Goal: Transaction & Acquisition: Book appointment/travel/reservation

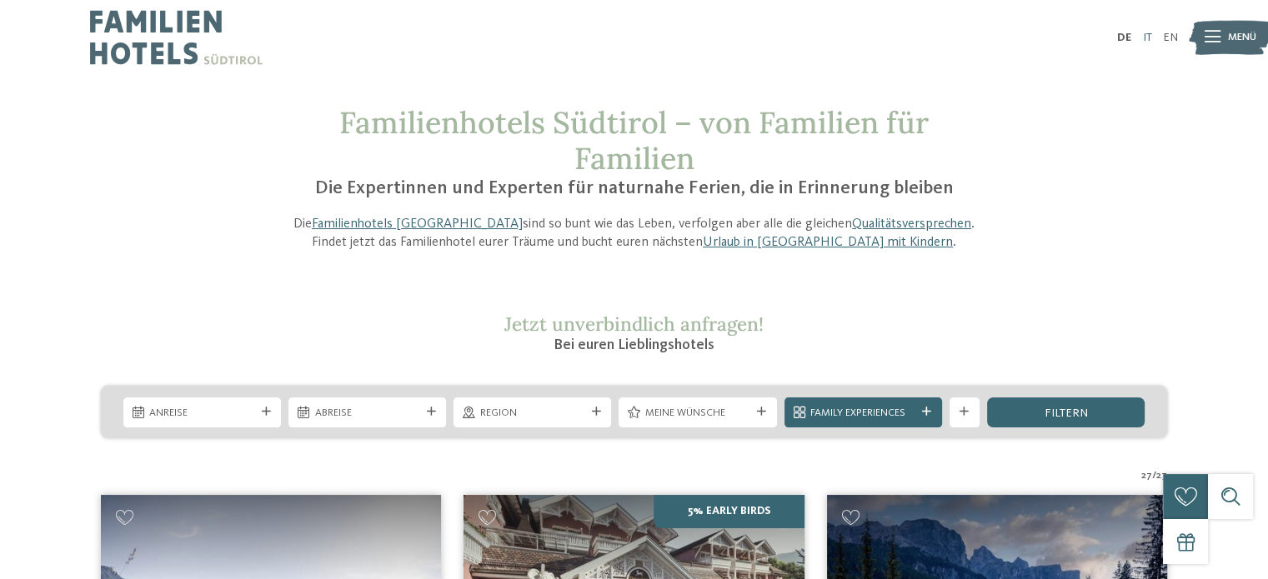
click at [1146, 36] on link "IT" at bounding box center [1146, 38] width 9 height 12
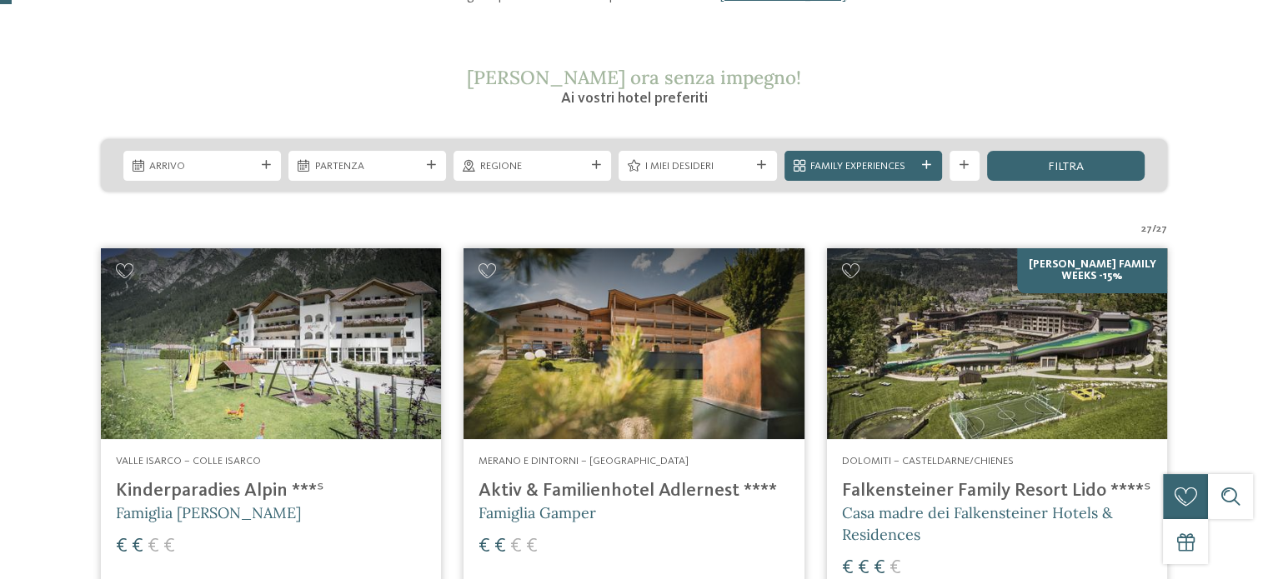
scroll to position [250, 0]
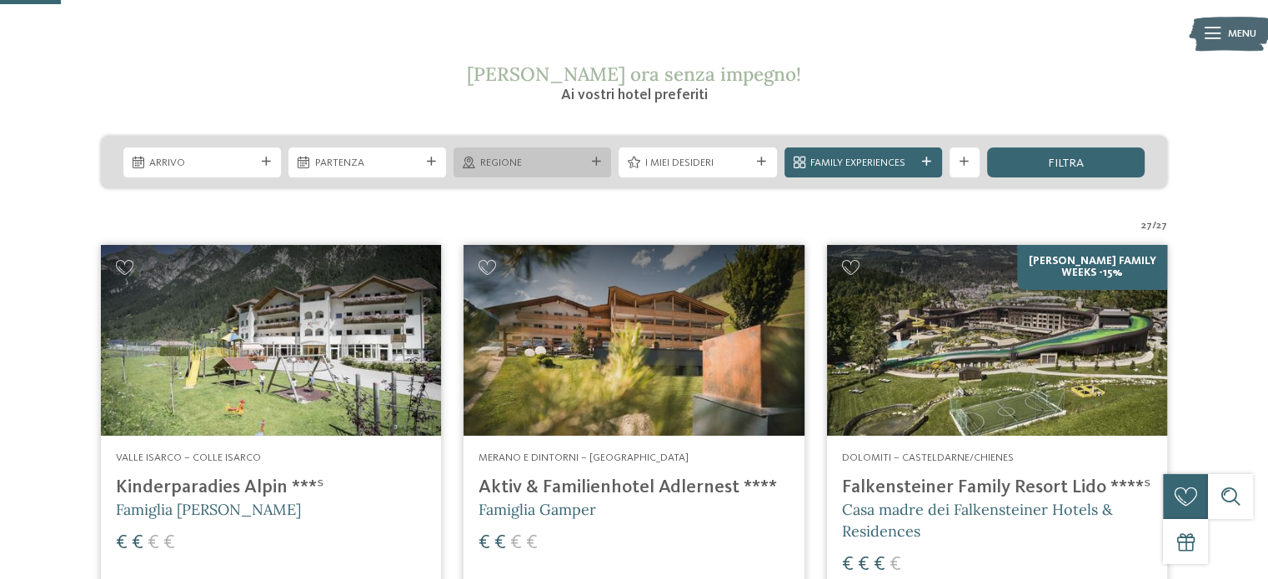
click at [548, 159] on span "Regione" at bounding box center [532, 163] width 105 height 15
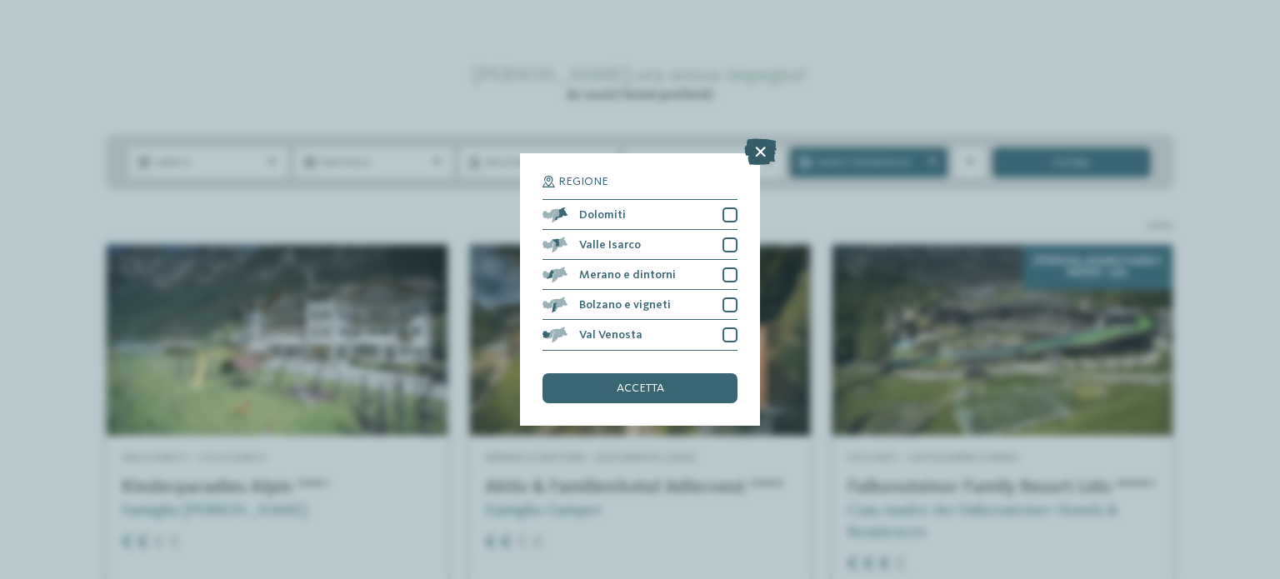
click at [760, 154] on icon at bounding box center [760, 152] width 33 height 27
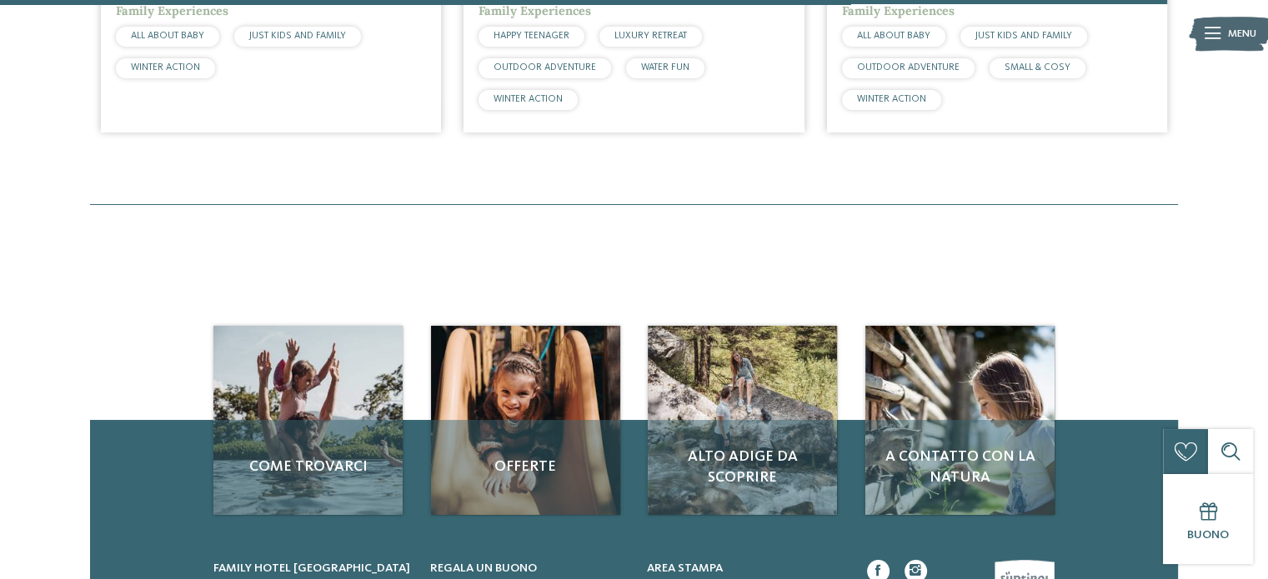
scroll to position [4918, 0]
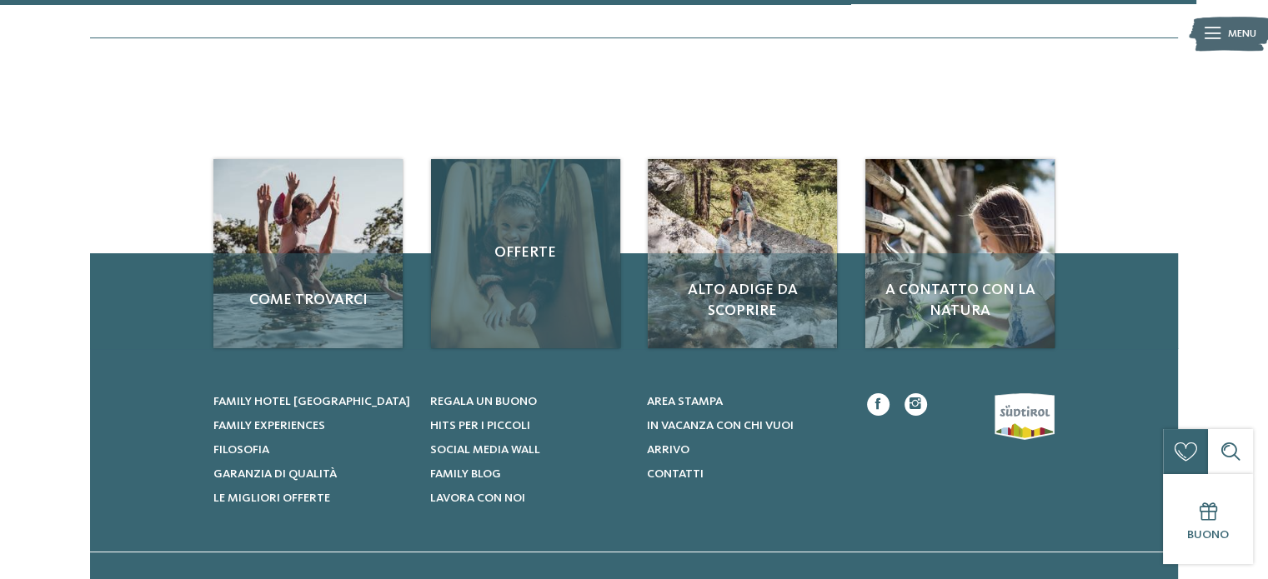
click at [522, 255] on span "Offerte" at bounding box center [525, 253] width 159 height 21
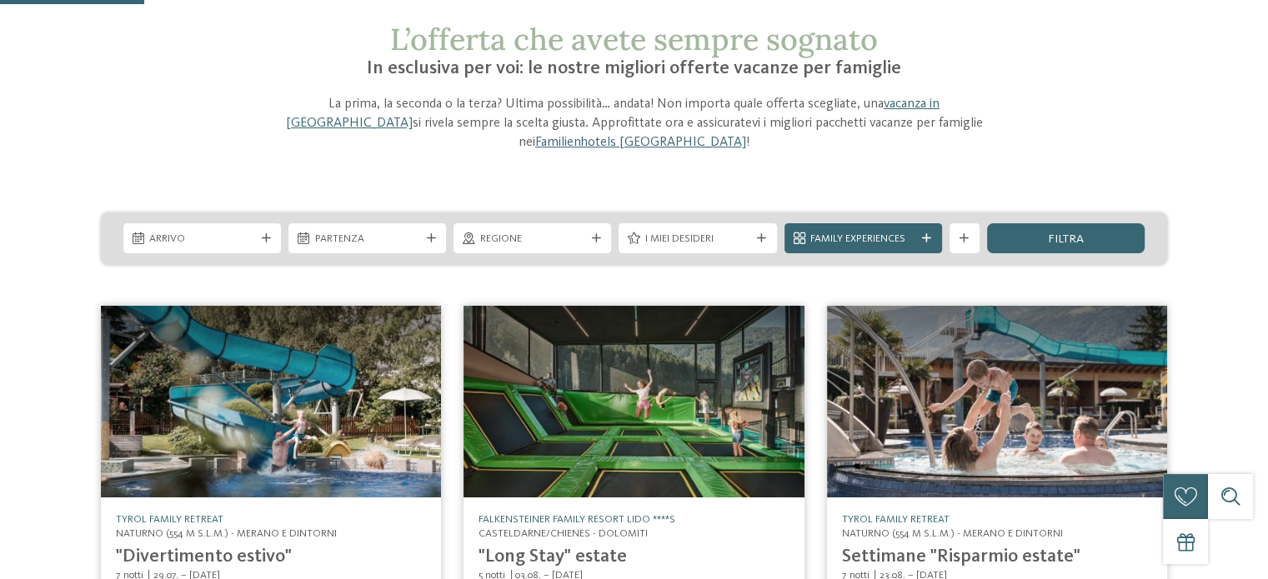
scroll to position [167, 0]
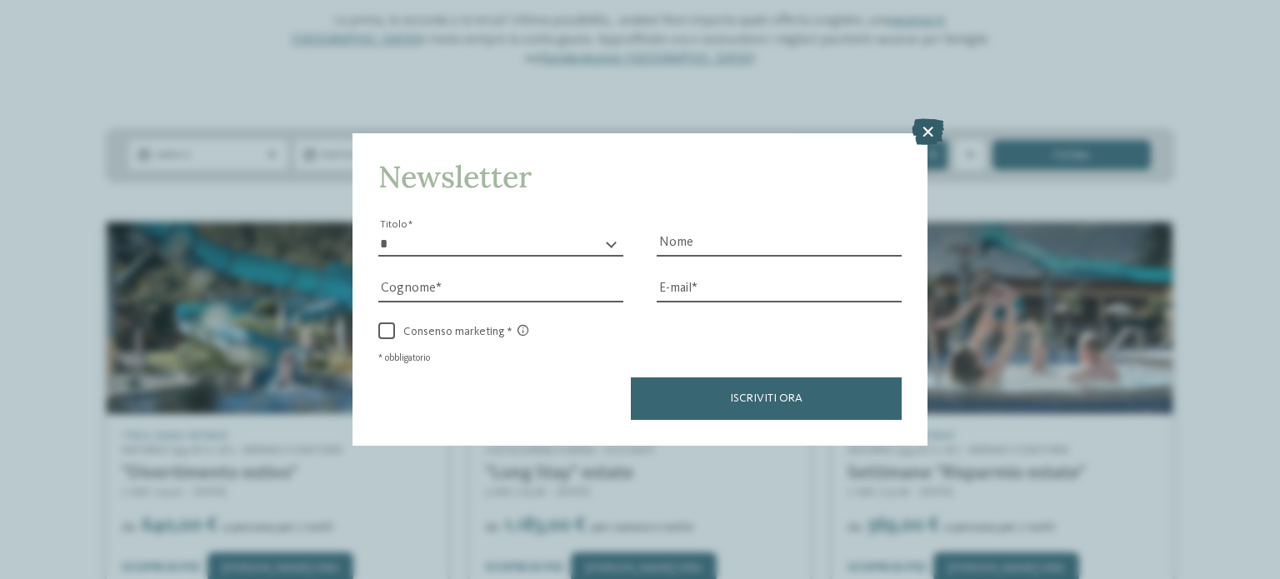
click at [929, 132] on icon at bounding box center [928, 131] width 33 height 27
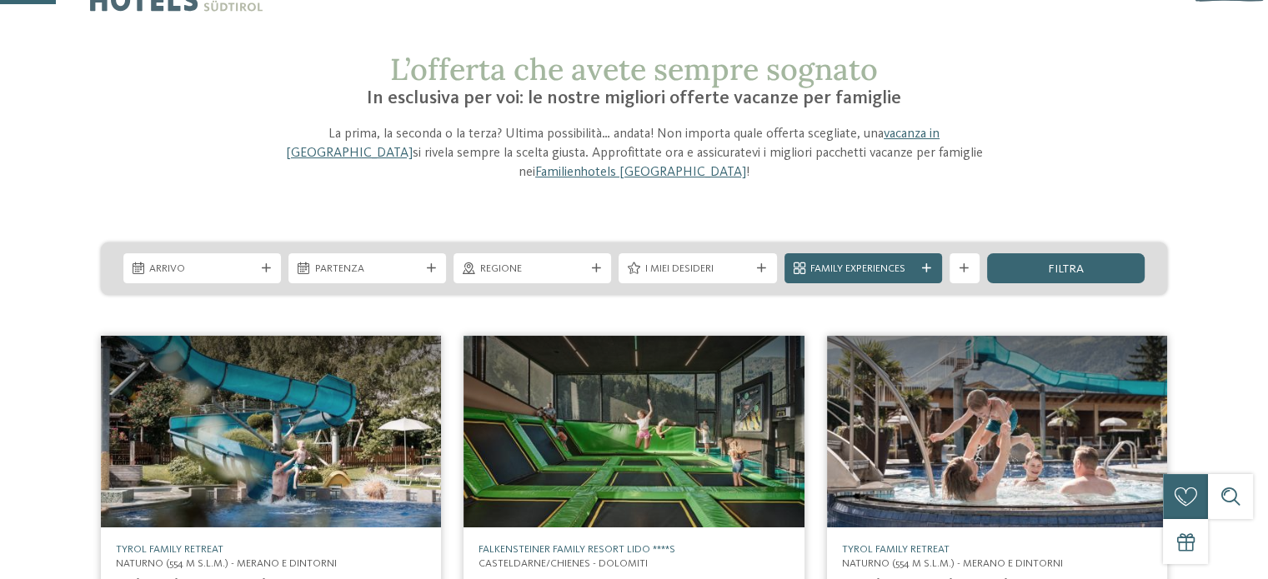
scroll to position [83, 0]
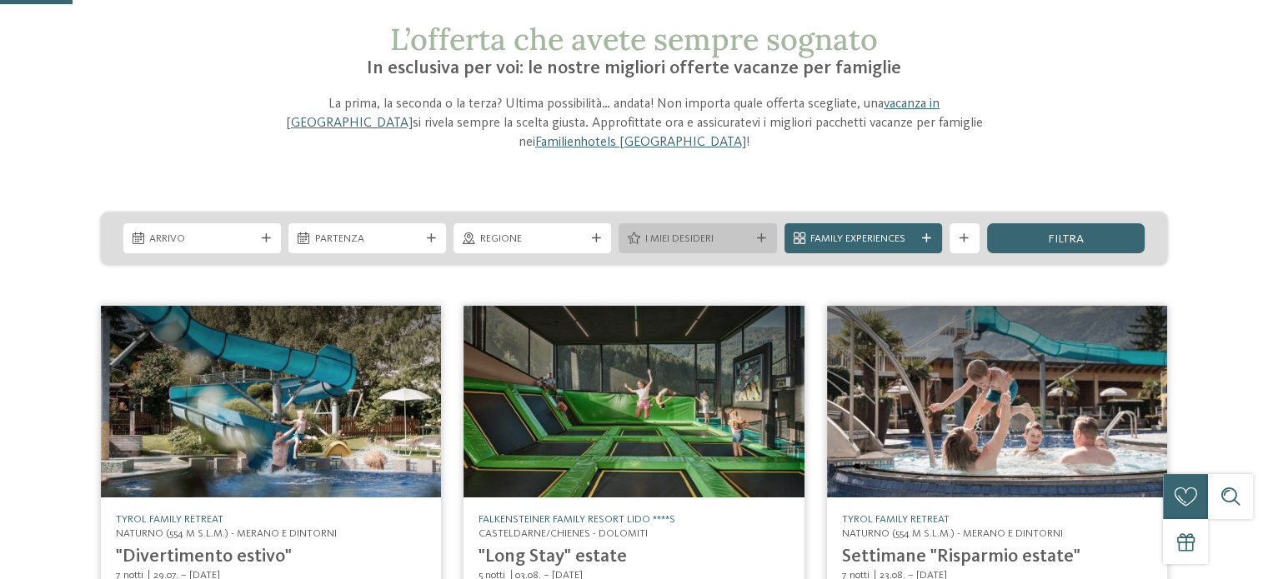
click at [744, 230] on div "I miei desideri" at bounding box center [697, 238] width 113 height 16
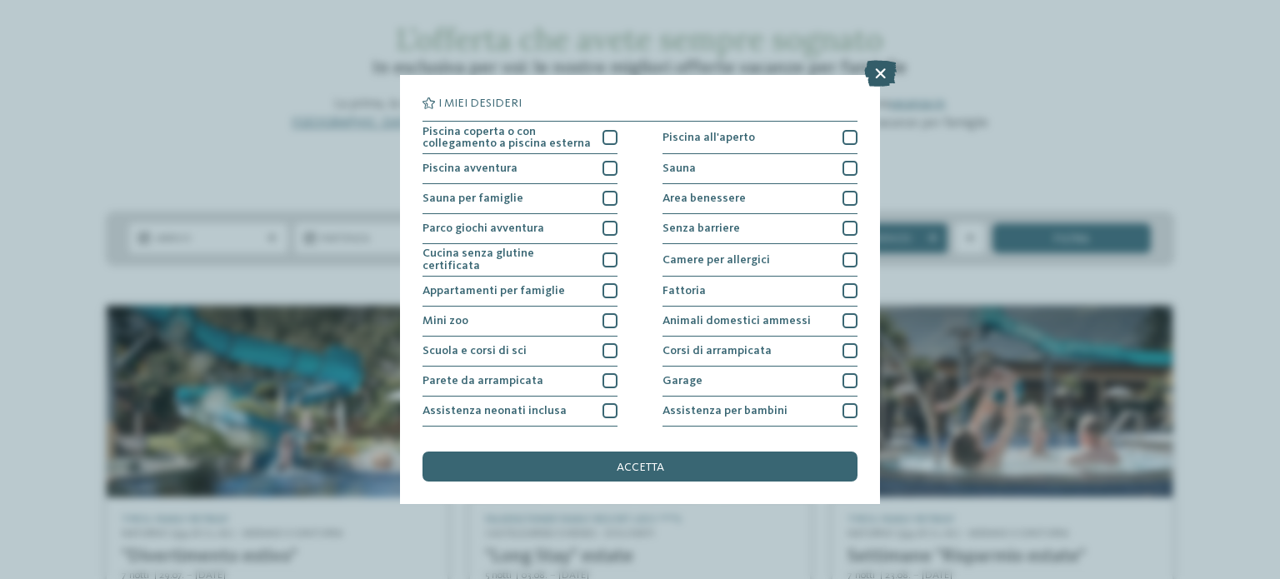
click at [880, 73] on icon at bounding box center [880, 73] width 33 height 27
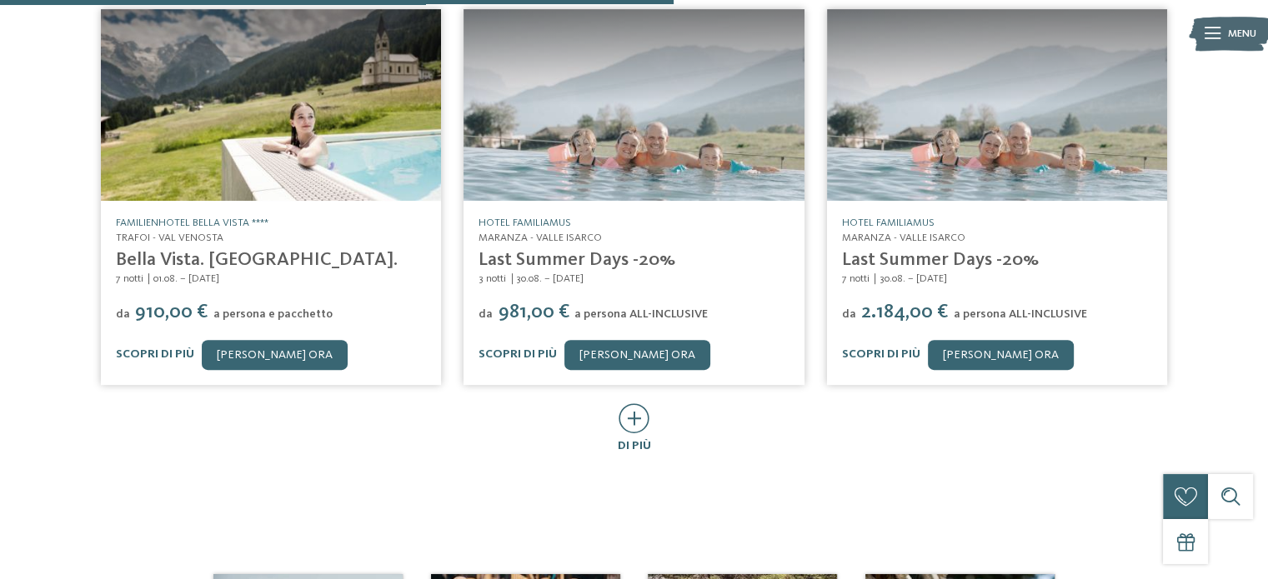
scroll to position [834, 0]
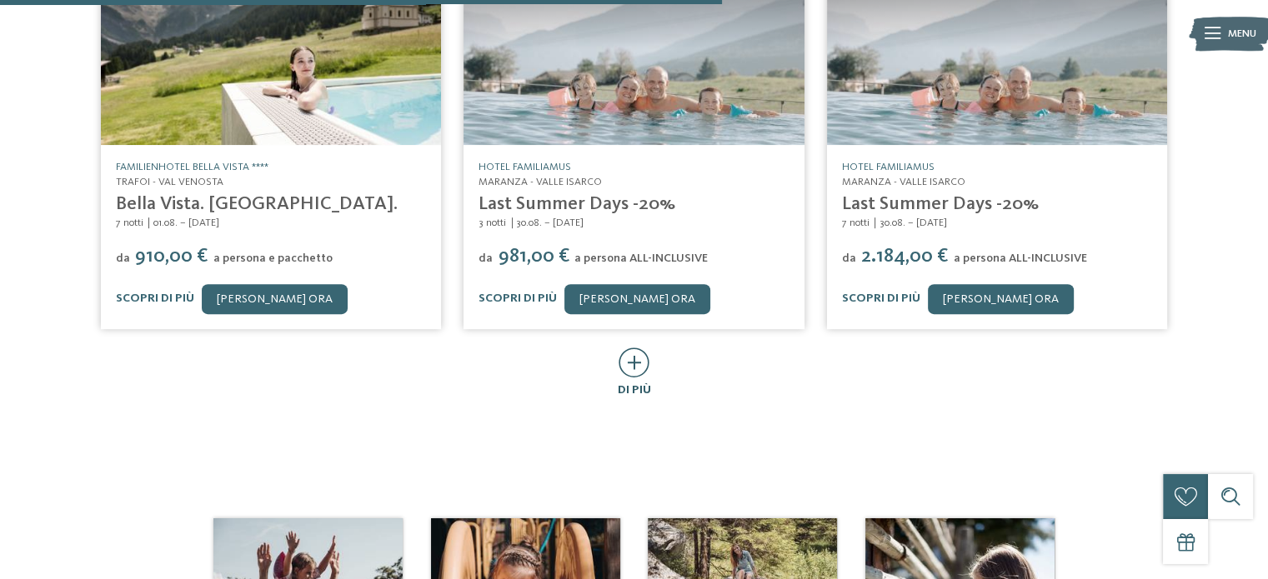
click at [629, 348] on icon at bounding box center [634, 363] width 31 height 30
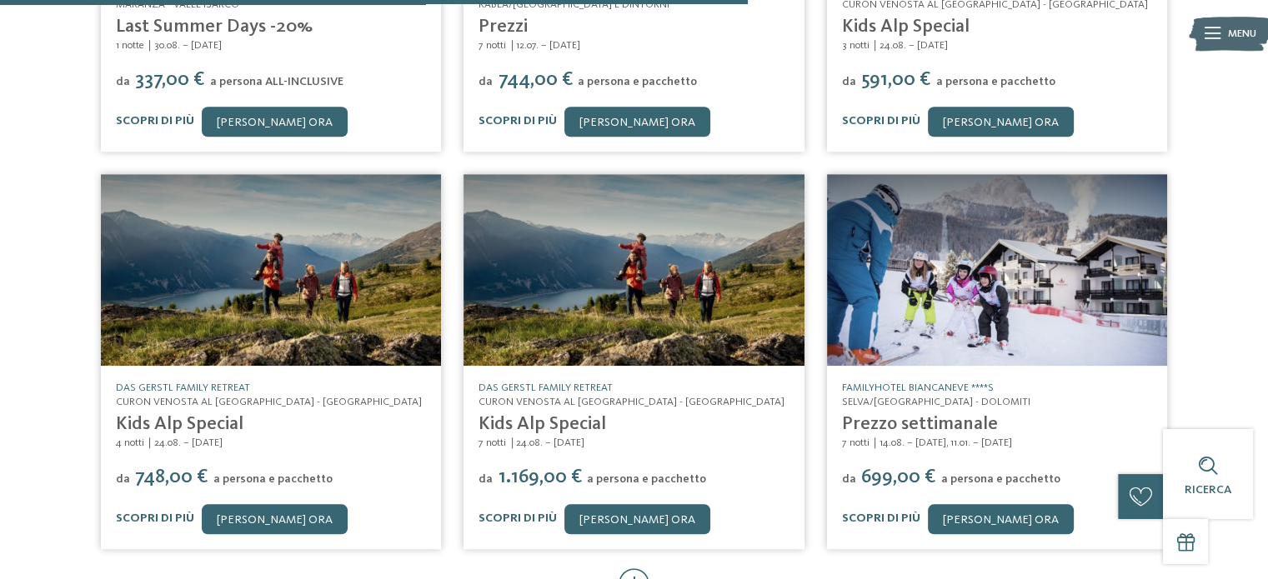
scroll to position [1500, 0]
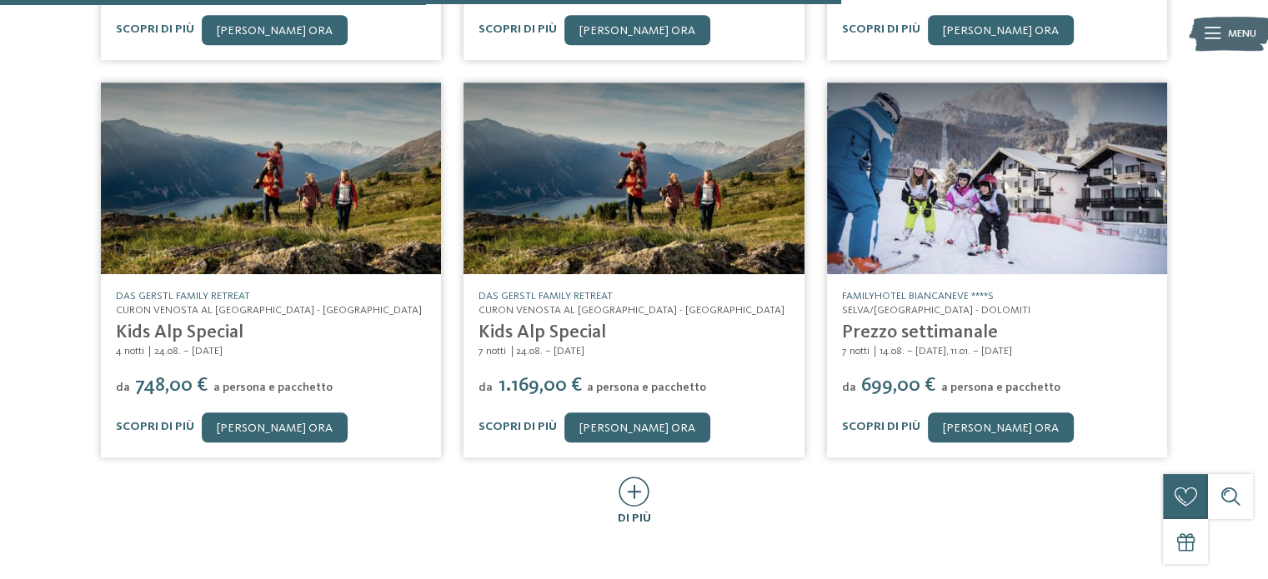
click at [631, 477] on icon at bounding box center [634, 492] width 31 height 30
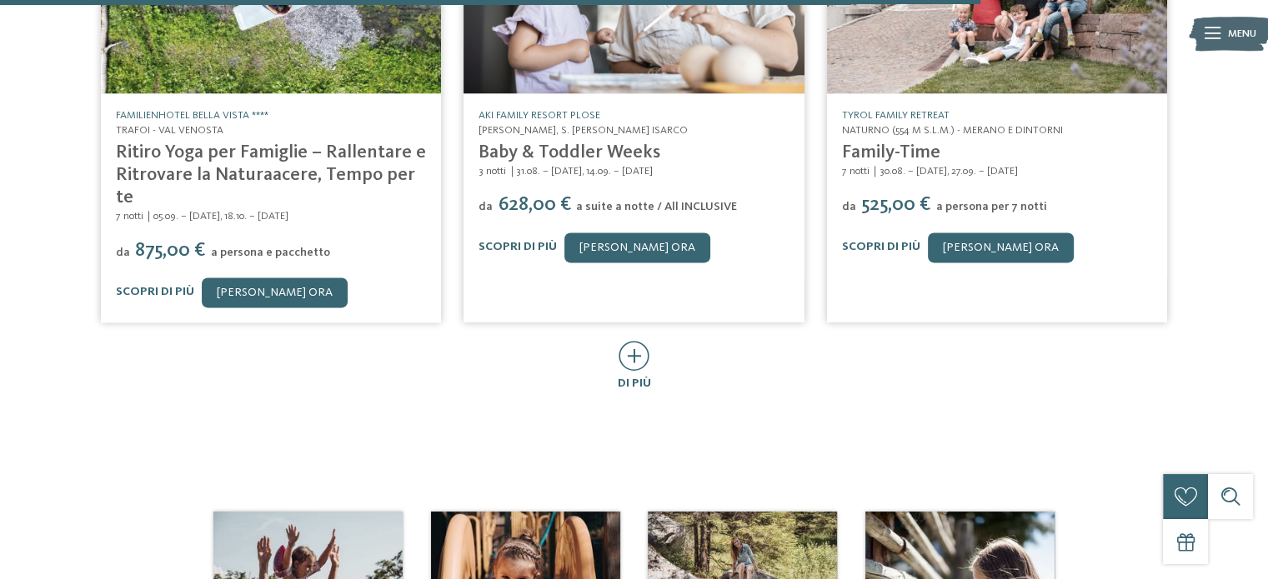
scroll to position [2501, 0]
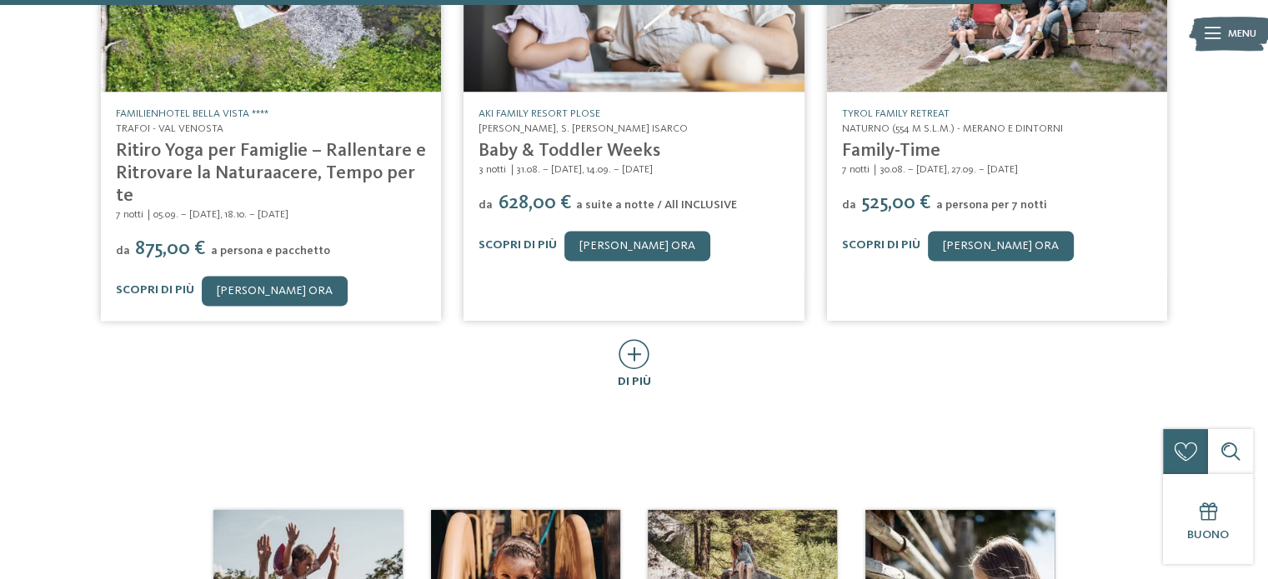
click at [627, 339] on icon at bounding box center [634, 354] width 31 height 30
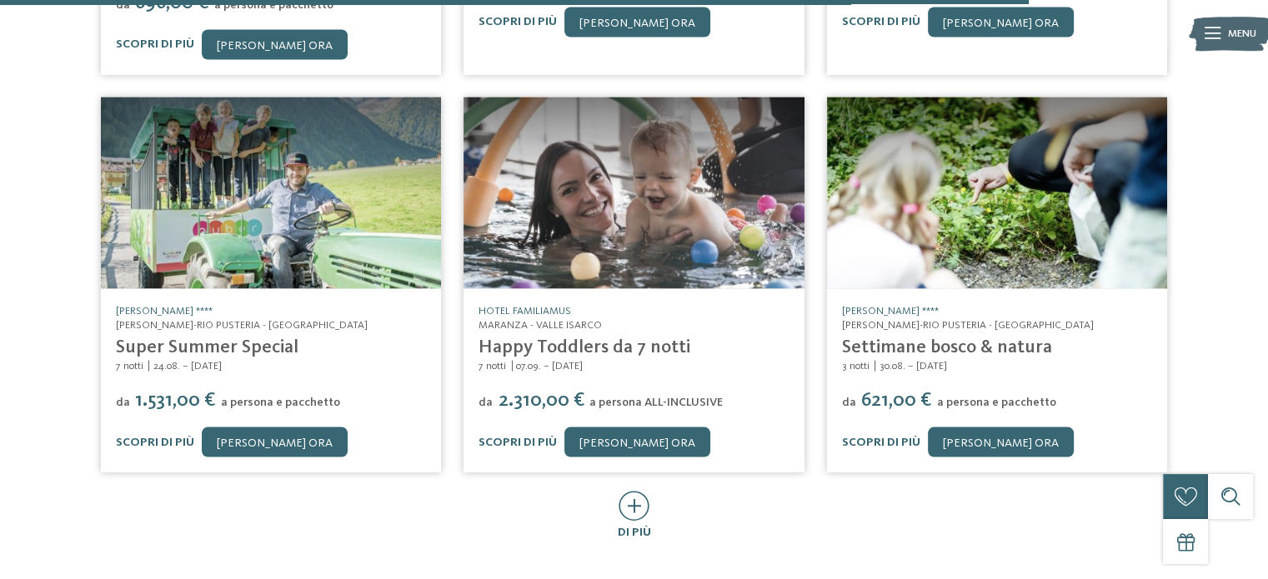
scroll to position [3251, 0]
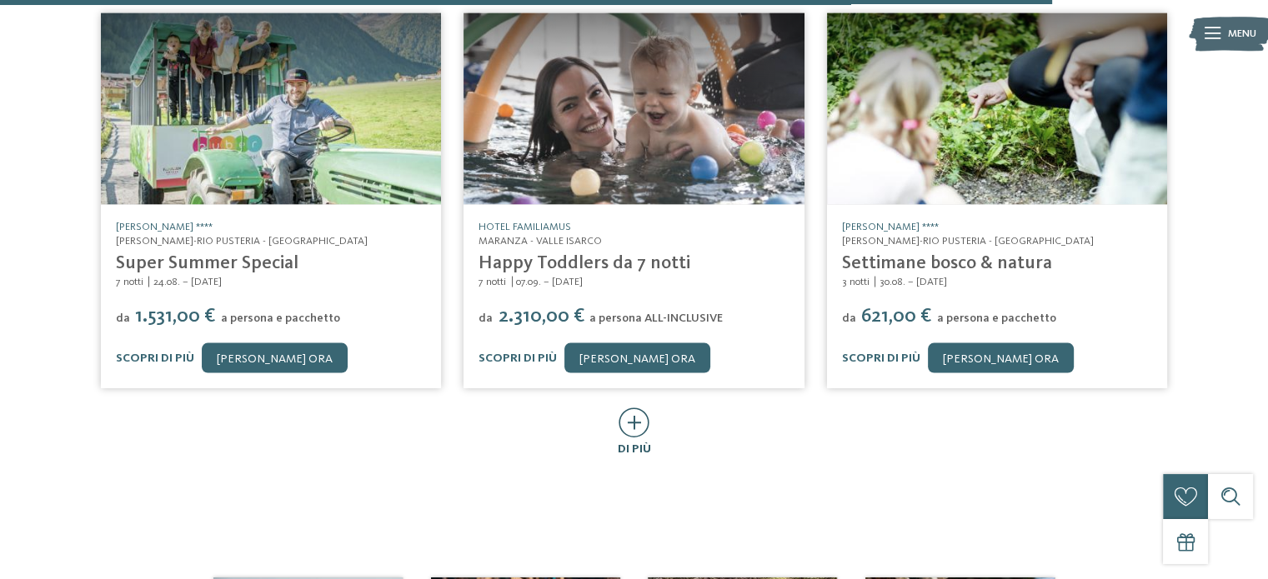
click at [633, 408] on icon at bounding box center [634, 423] width 31 height 30
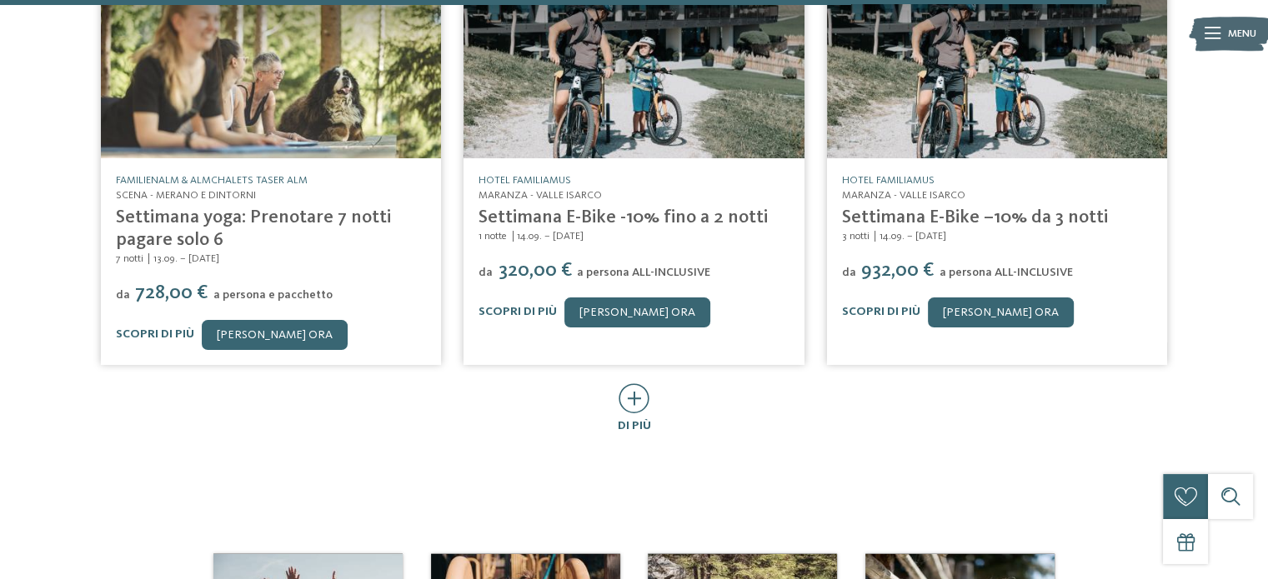
scroll to position [4168, 0]
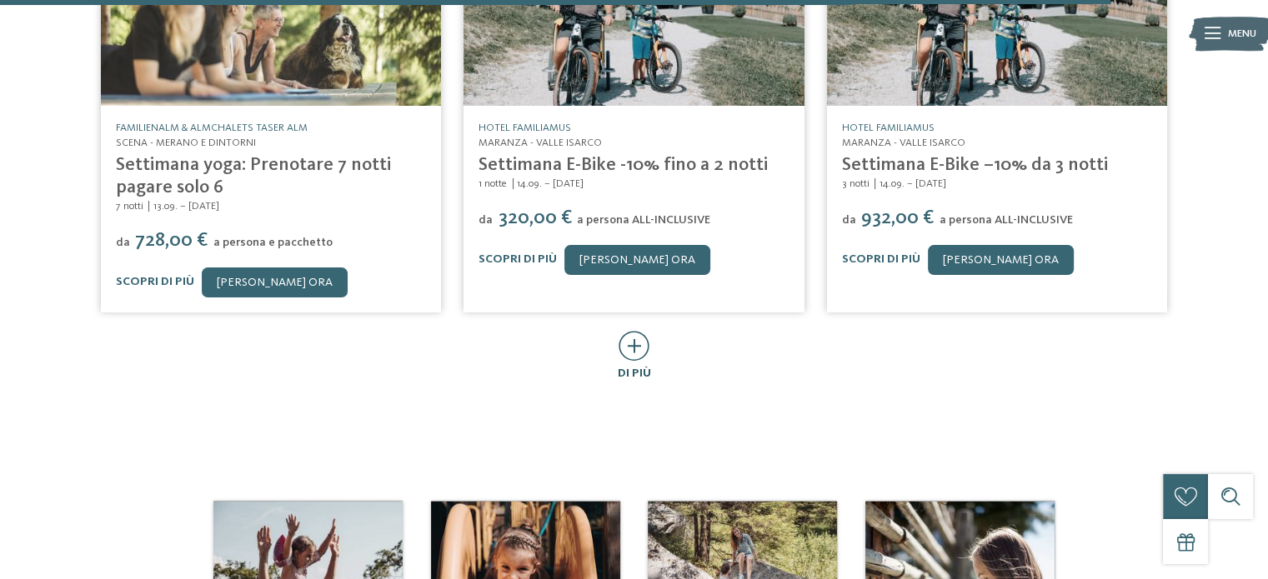
click at [630, 331] on icon at bounding box center [634, 346] width 31 height 30
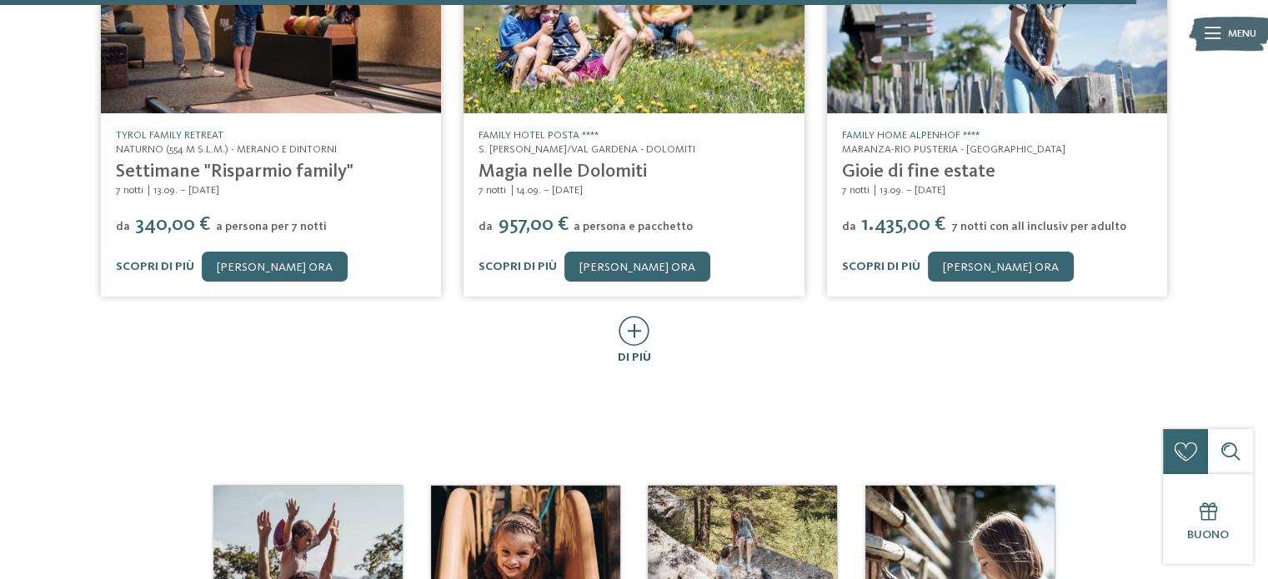
scroll to position [5001, 0]
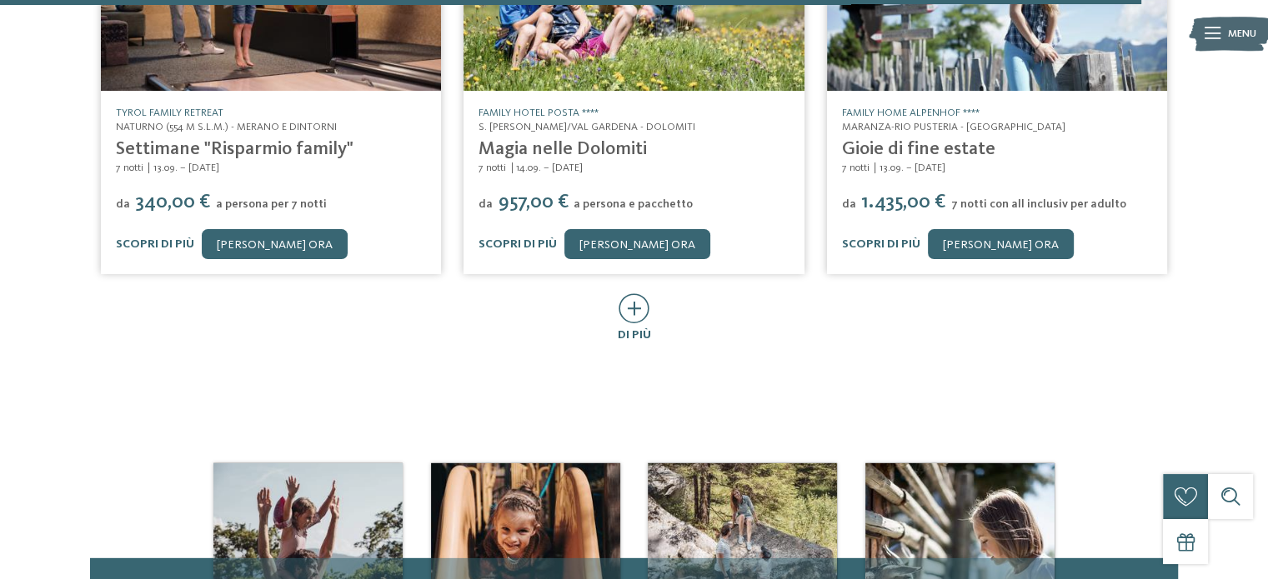
click at [650, 293] on div "di più" at bounding box center [634, 318] width 33 height 51
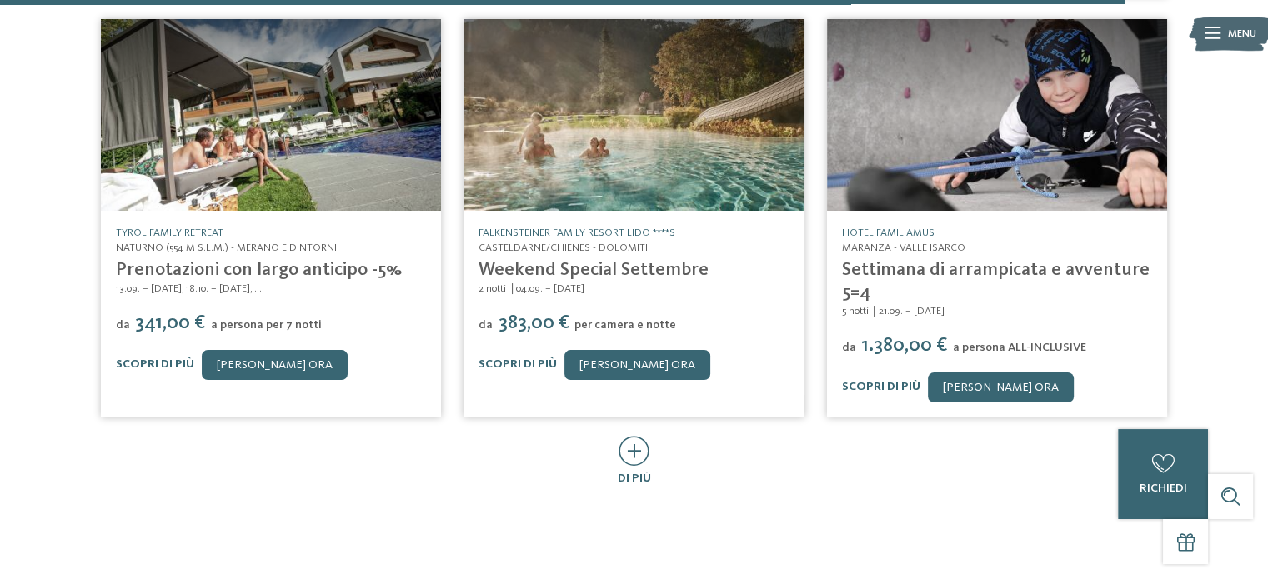
scroll to position [5752, 0]
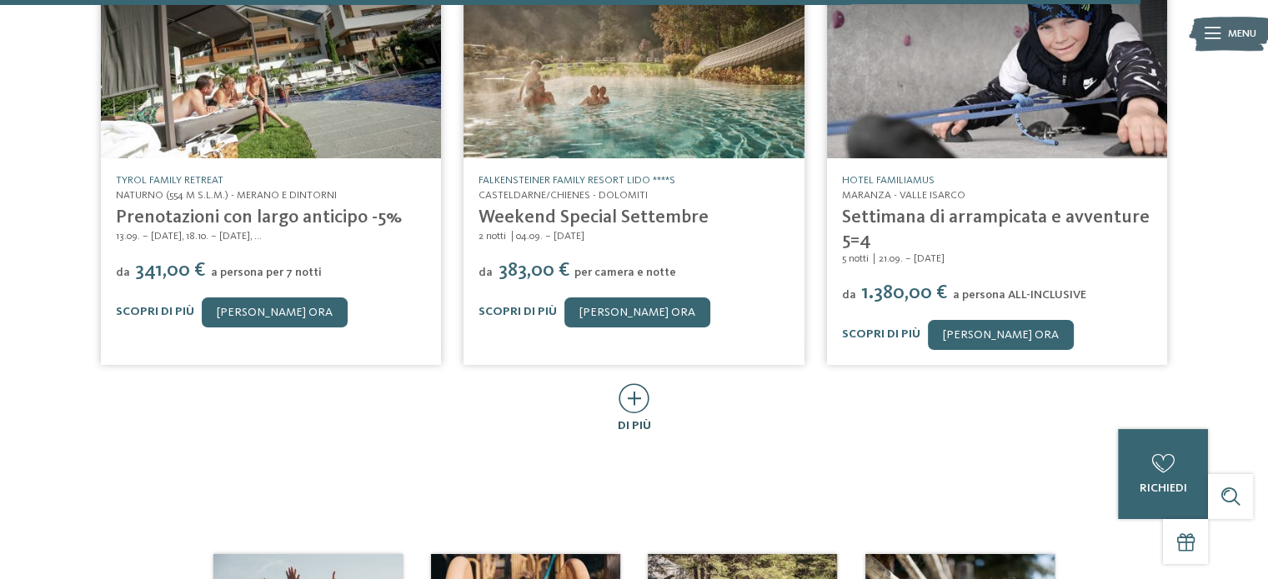
click at [633, 383] on icon at bounding box center [634, 398] width 31 height 30
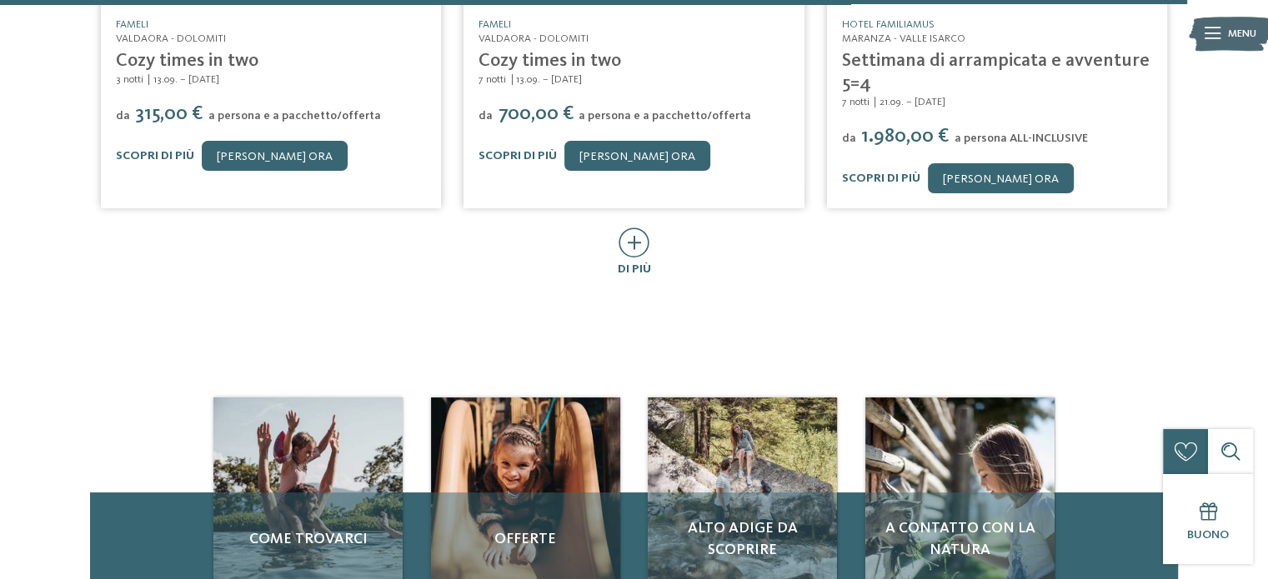
scroll to position [6752, 0]
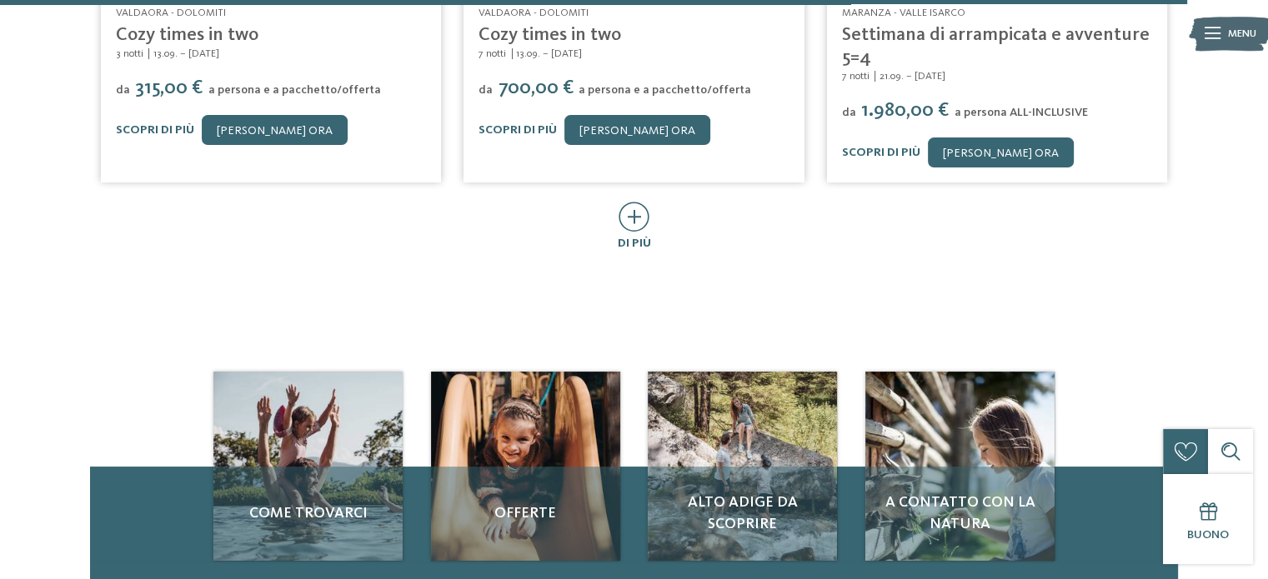
click at [615, 202] on div "di più" at bounding box center [633, 227] width 1089 height 51
click at [633, 202] on icon at bounding box center [634, 217] width 31 height 30
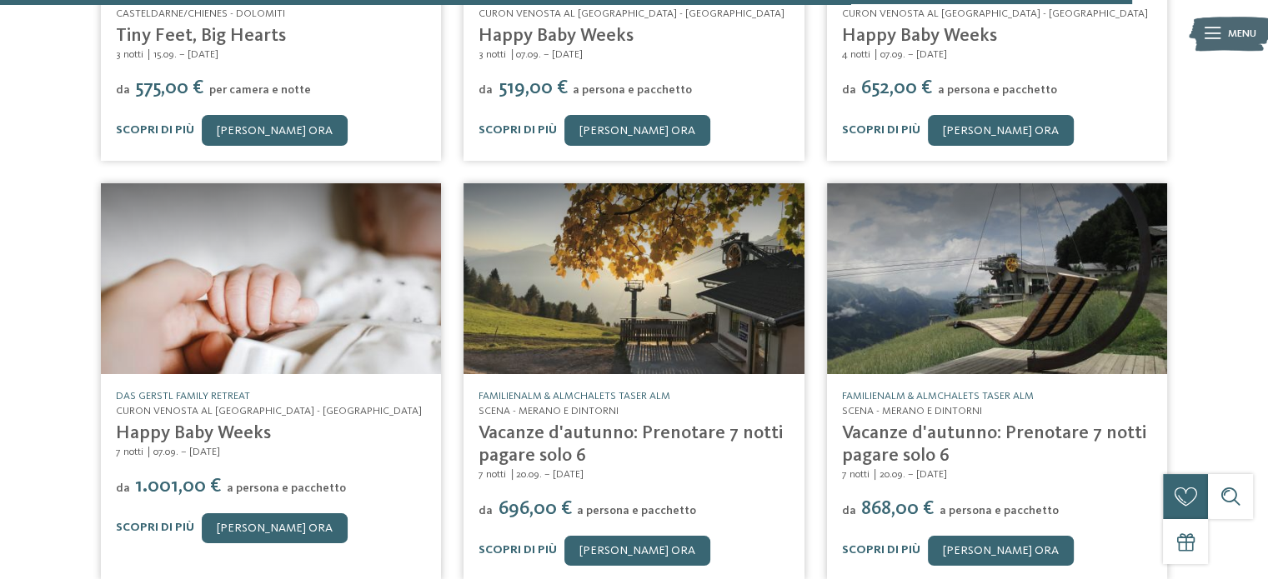
scroll to position [7252, 0]
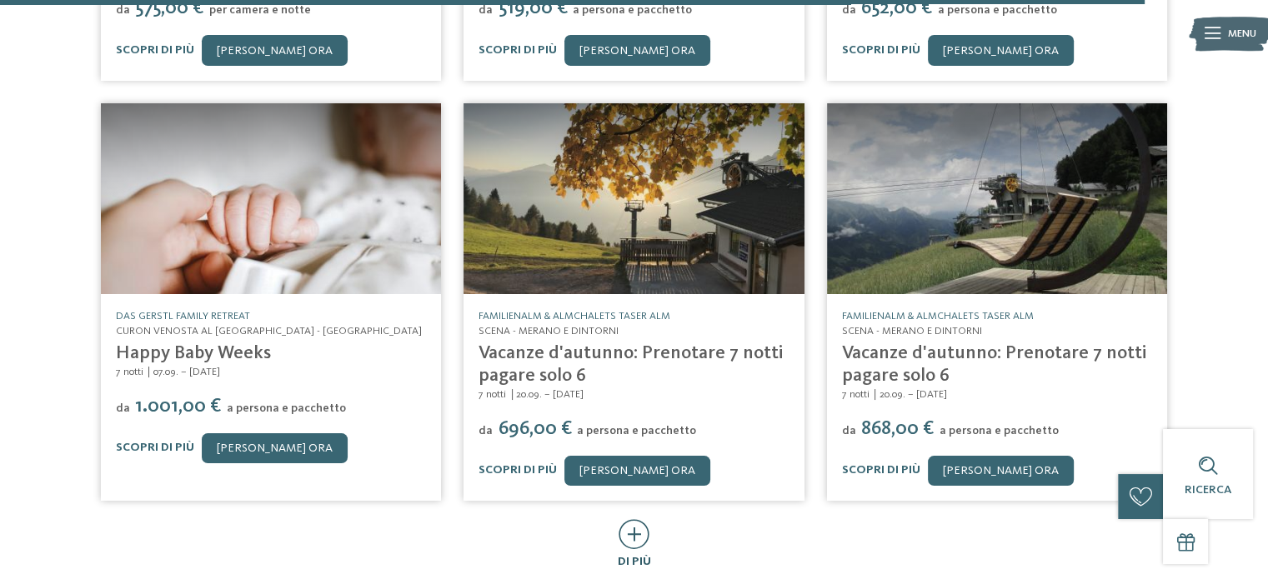
click at [640, 519] on icon at bounding box center [634, 534] width 31 height 30
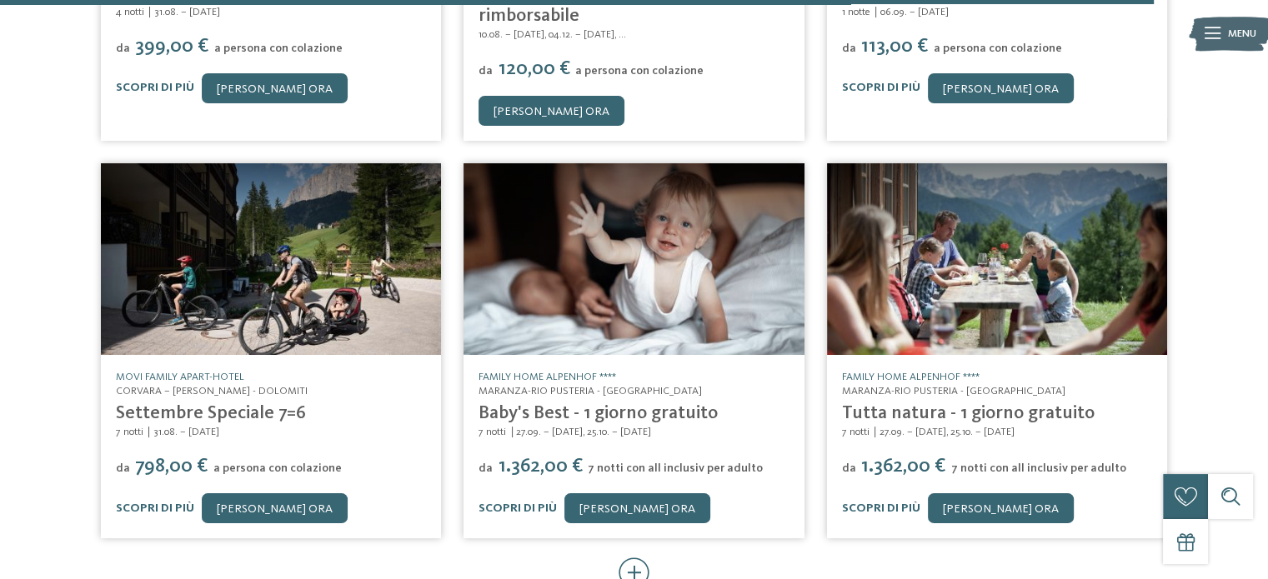
scroll to position [8086, 0]
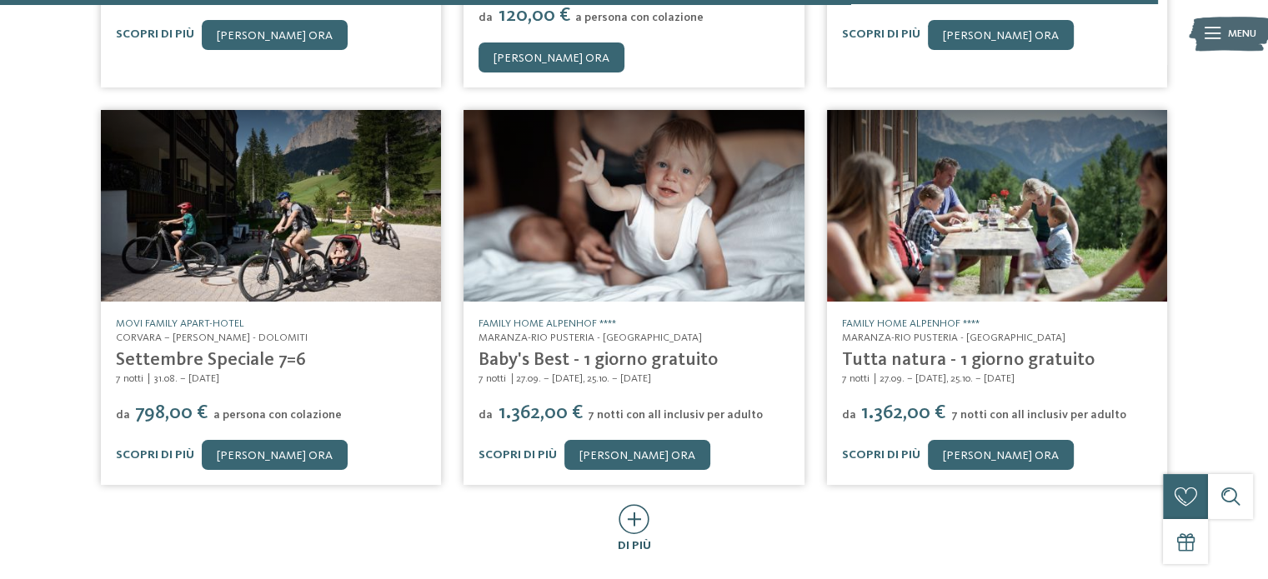
click at [630, 504] on icon at bounding box center [634, 519] width 31 height 30
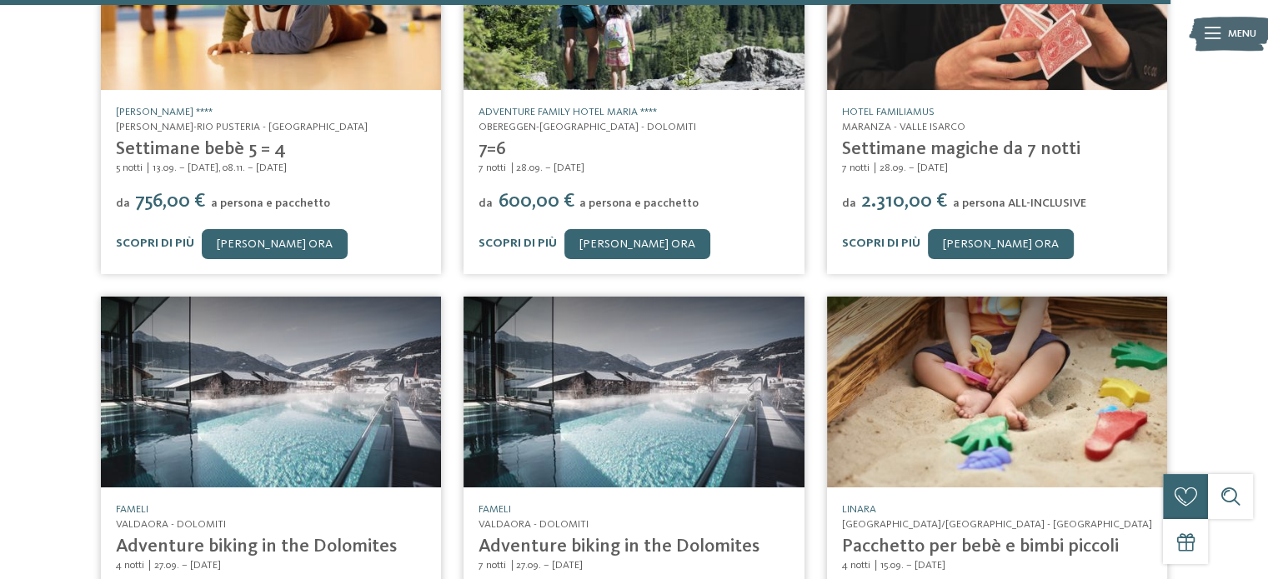
scroll to position [8919, 0]
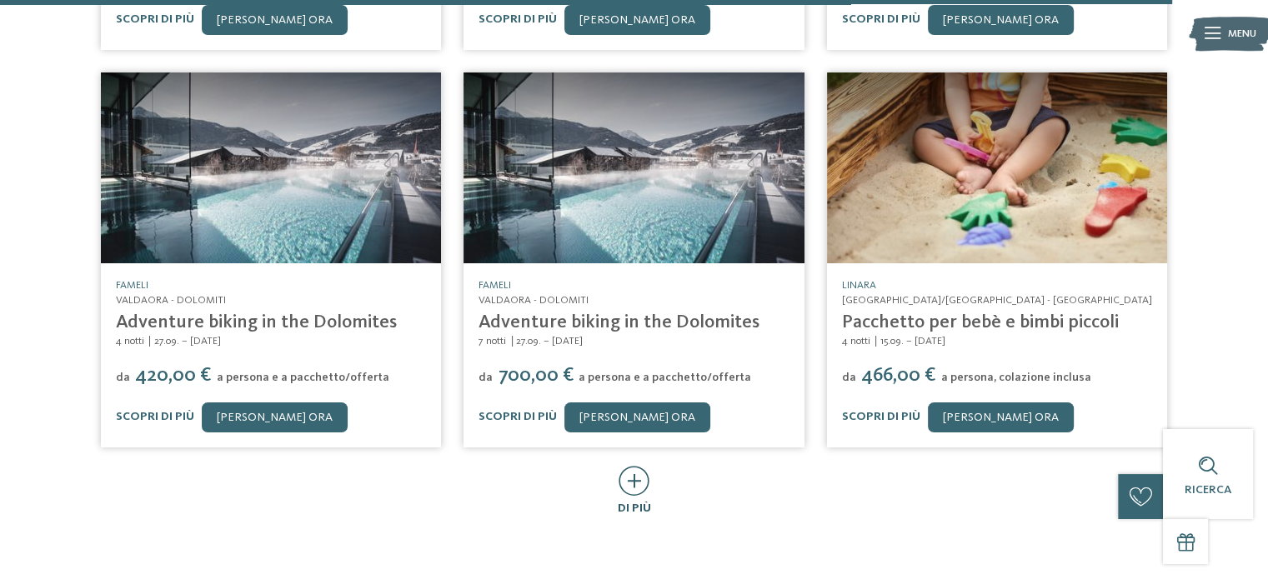
click at [634, 466] on icon at bounding box center [634, 481] width 31 height 30
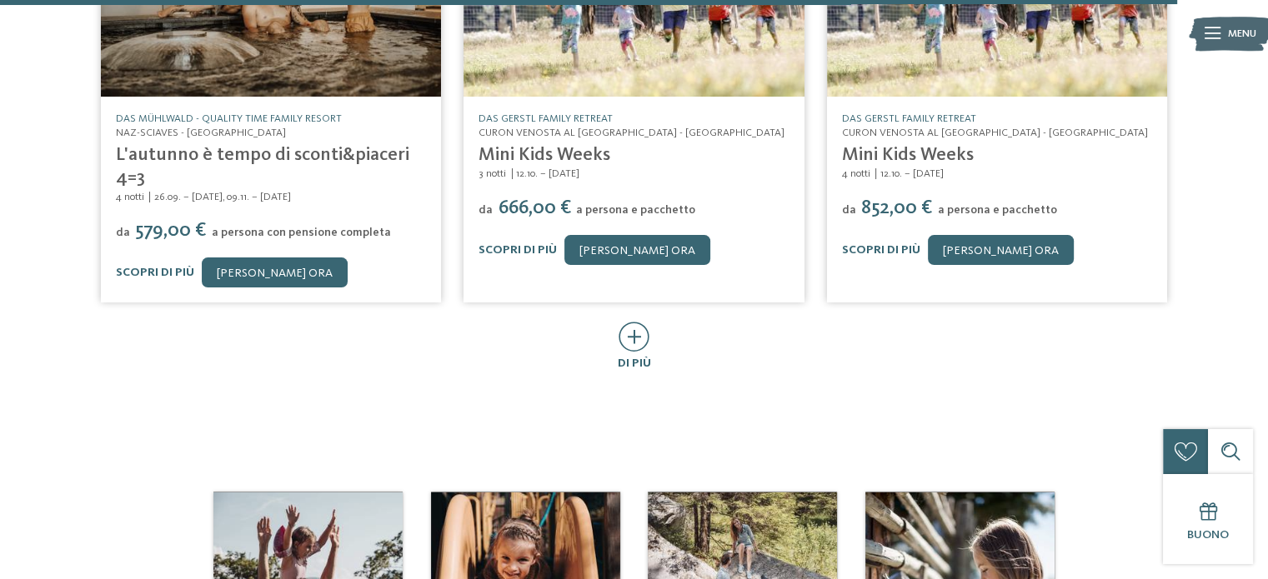
scroll to position [9920, 0]
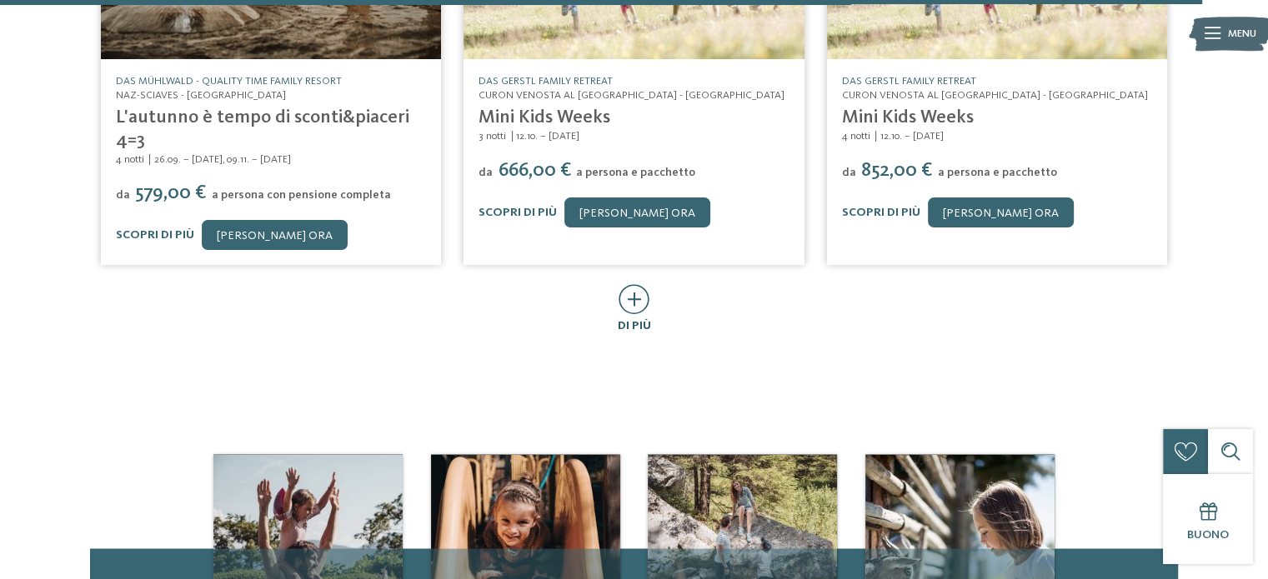
click at [625, 284] on icon at bounding box center [634, 299] width 31 height 30
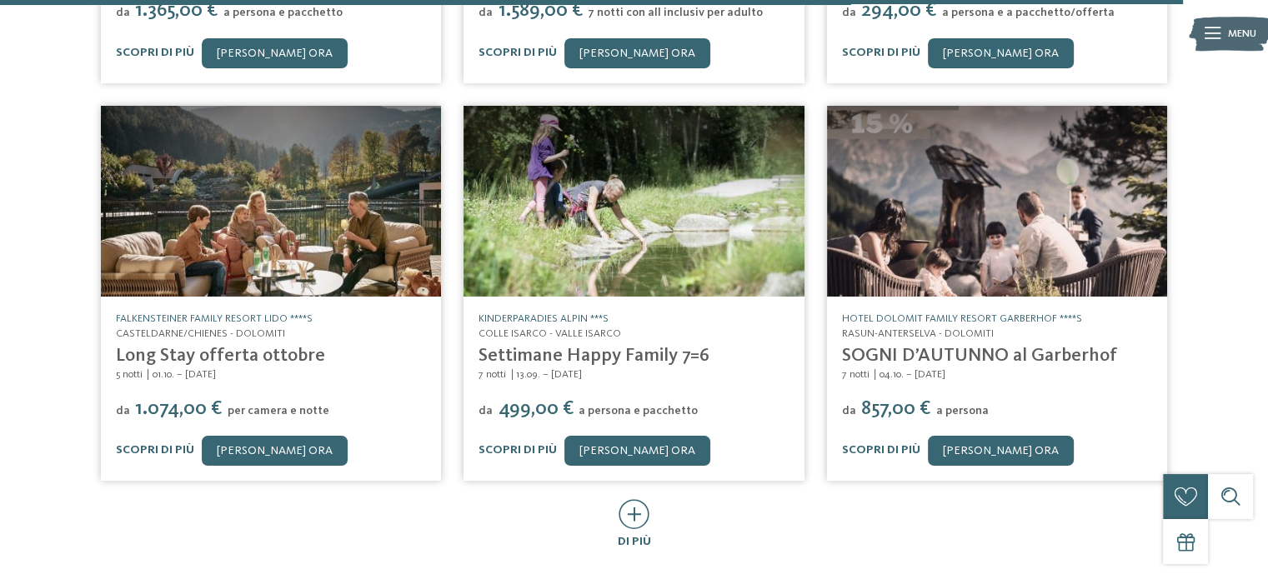
scroll to position [10503, 0]
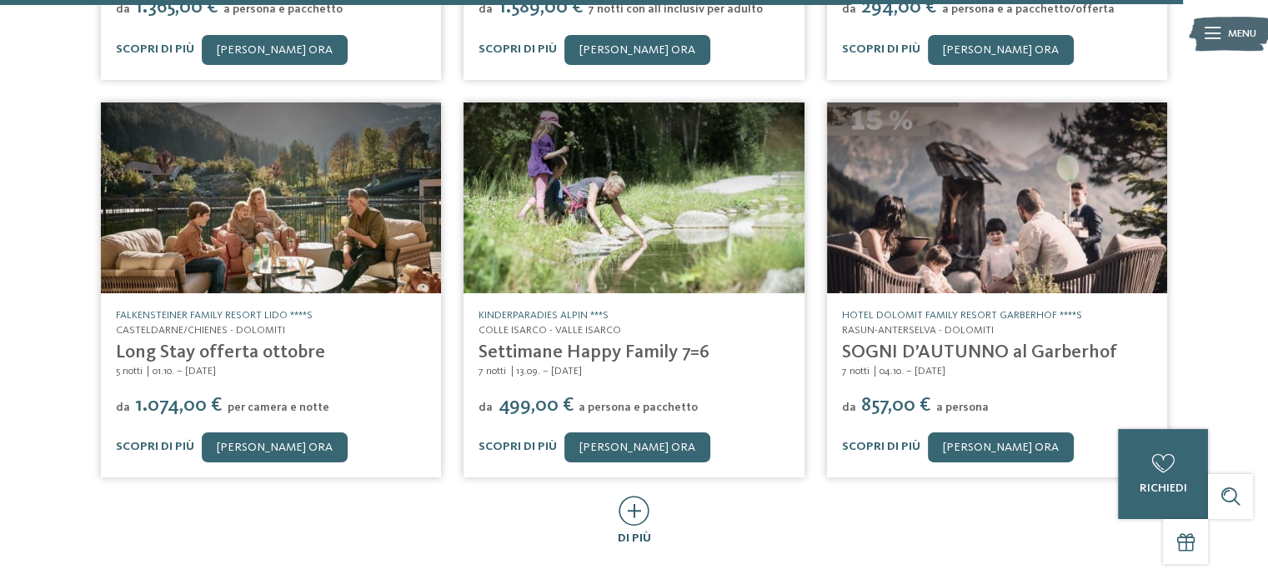
click at [629, 496] on icon at bounding box center [634, 511] width 31 height 30
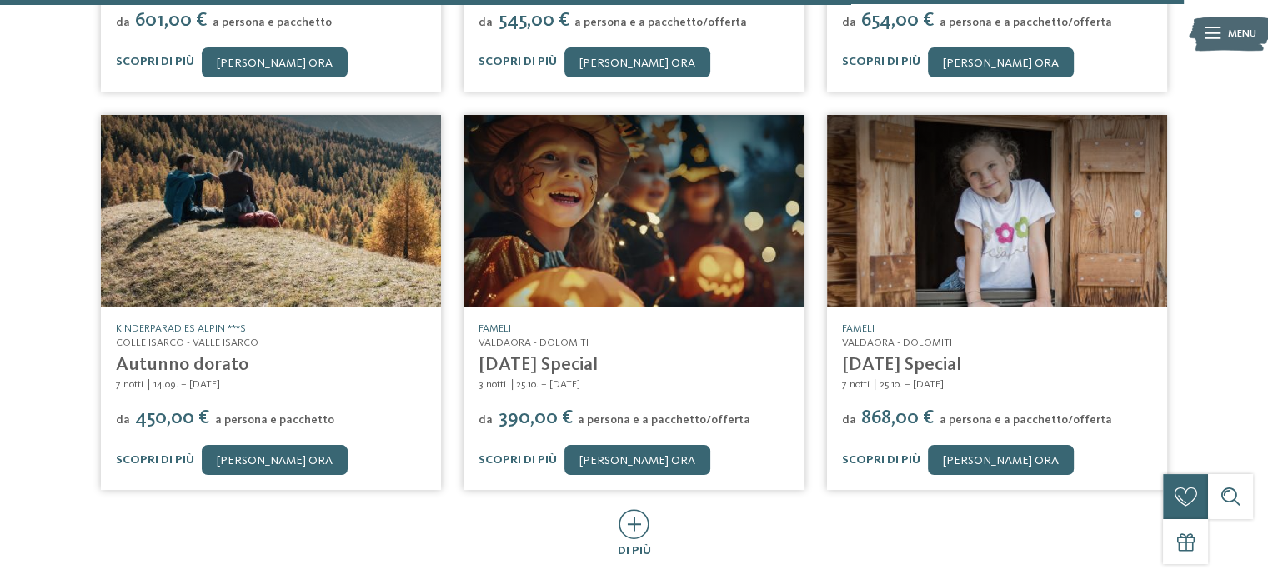
scroll to position [11337, 0]
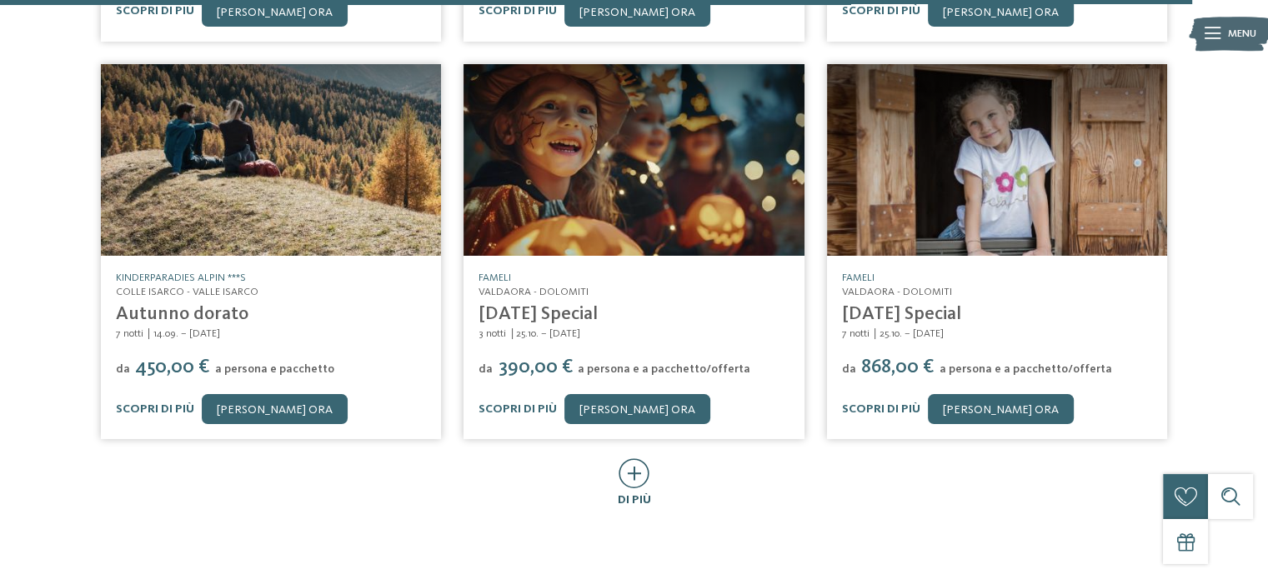
click at [628, 458] on icon at bounding box center [634, 473] width 31 height 30
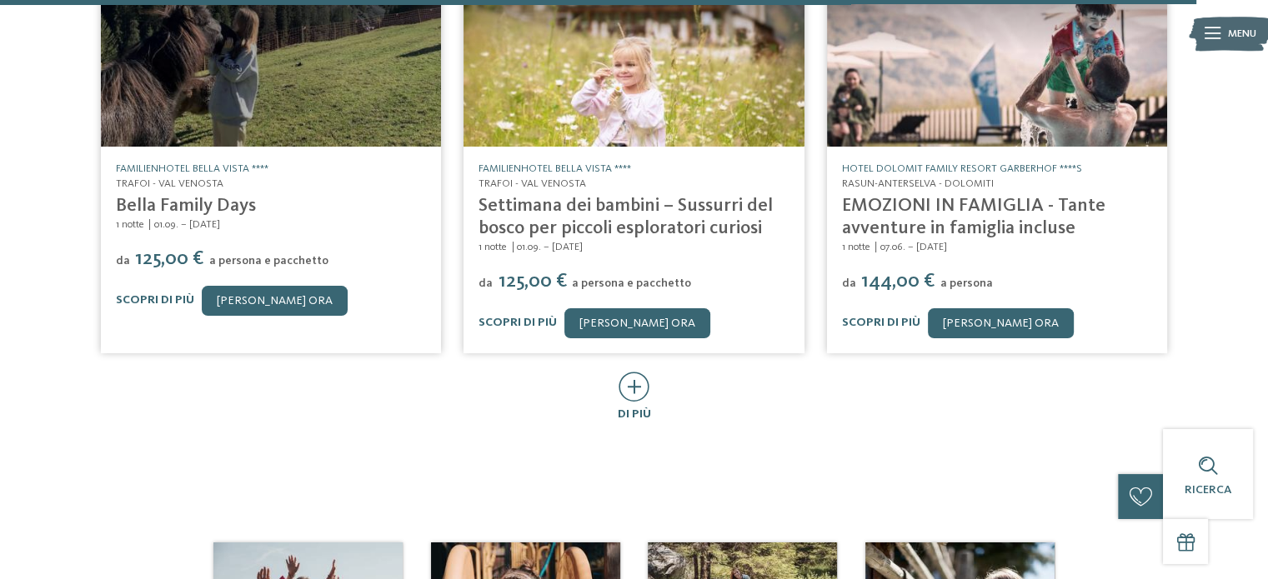
scroll to position [12254, 0]
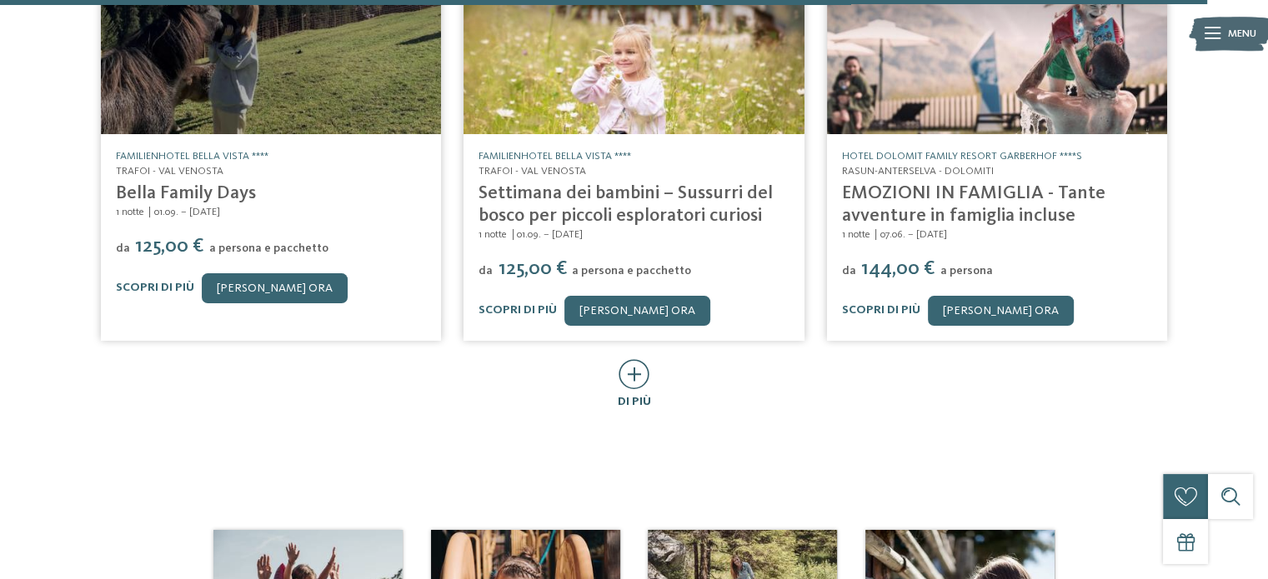
click at [630, 359] on icon at bounding box center [634, 374] width 31 height 30
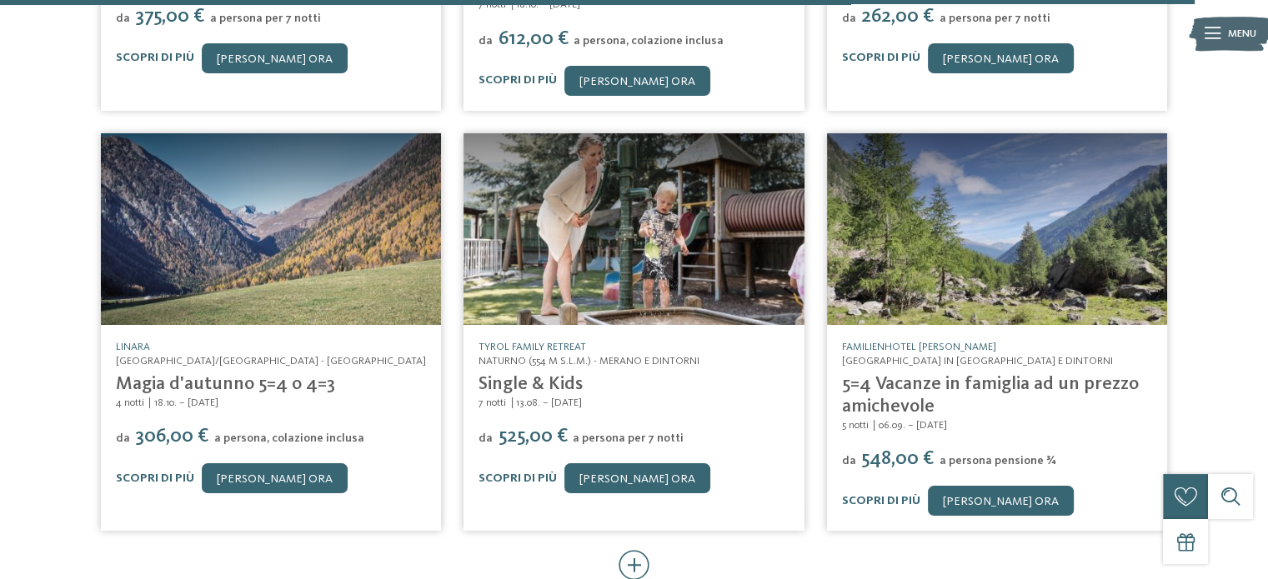
scroll to position [13004, 0]
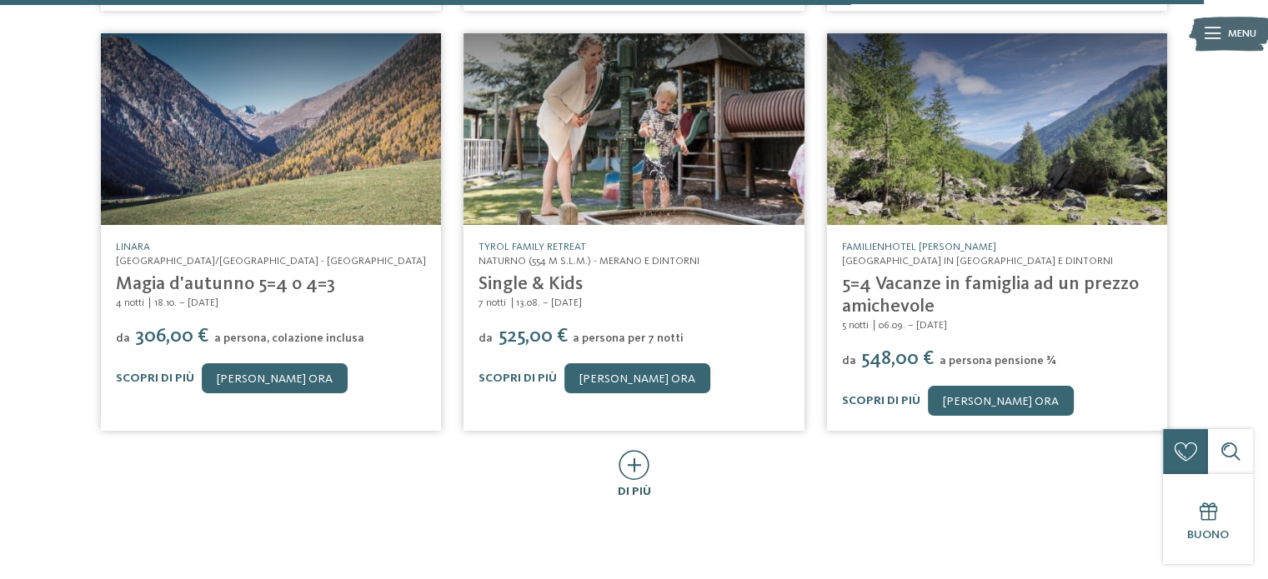
click at [630, 450] on icon at bounding box center [634, 465] width 31 height 30
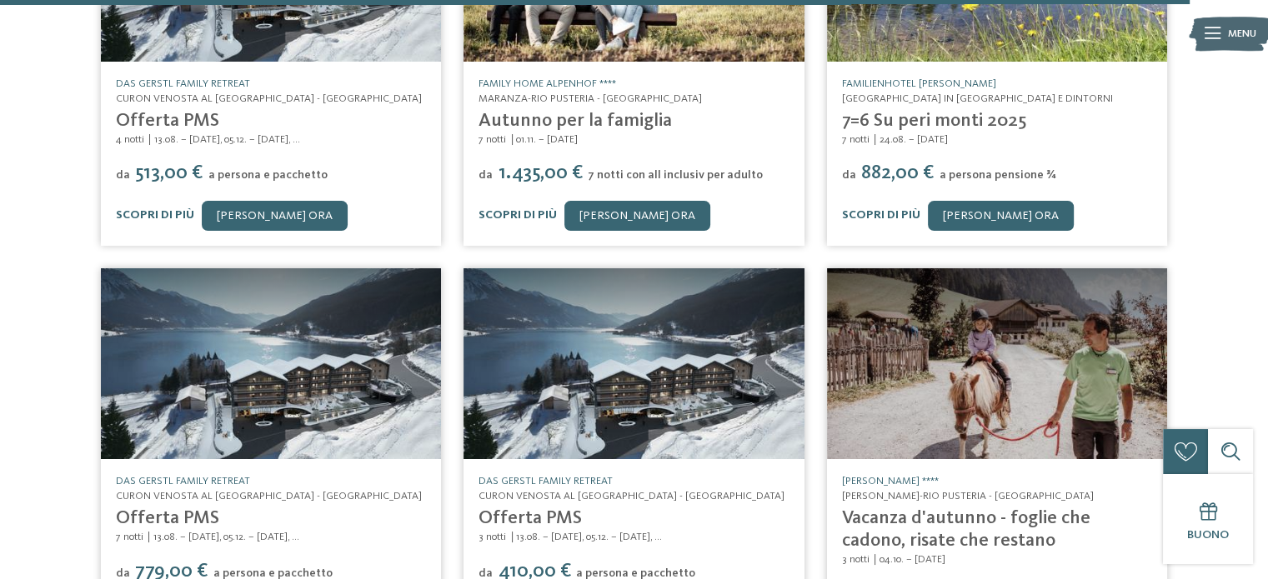
scroll to position [14004, 0]
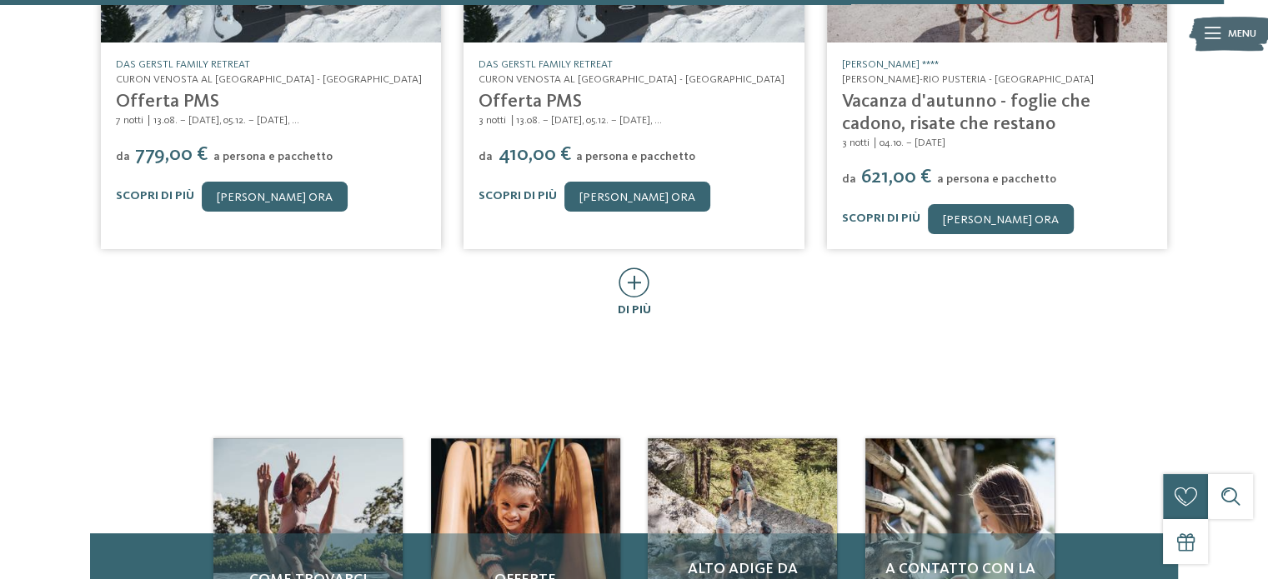
click at [626, 268] on icon at bounding box center [634, 283] width 31 height 30
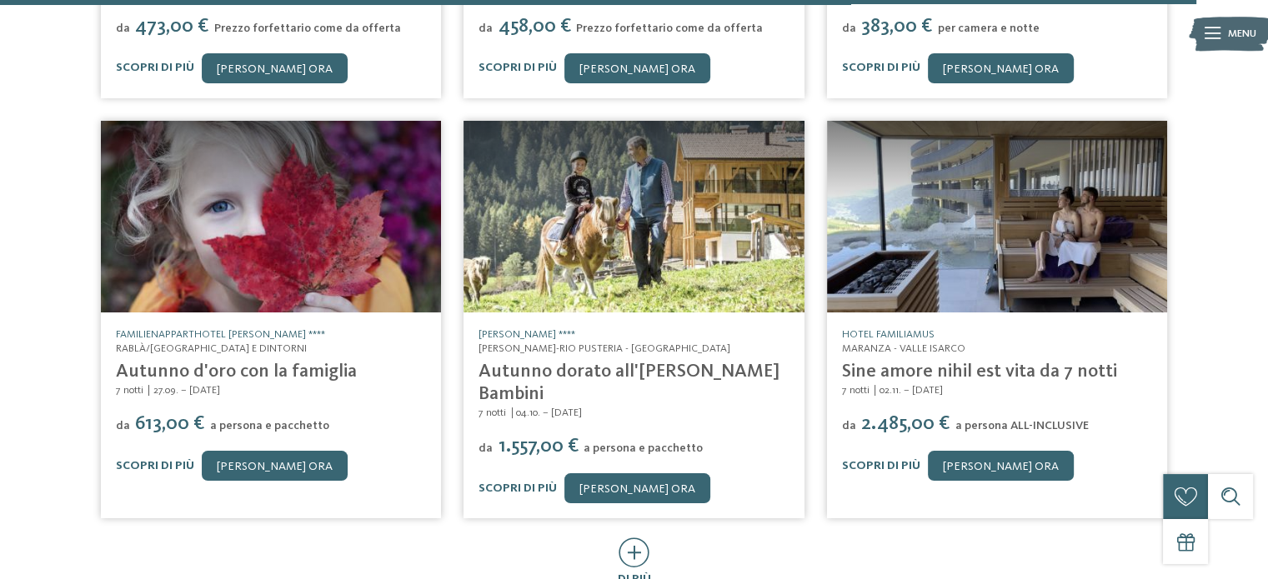
scroll to position [14838, 0]
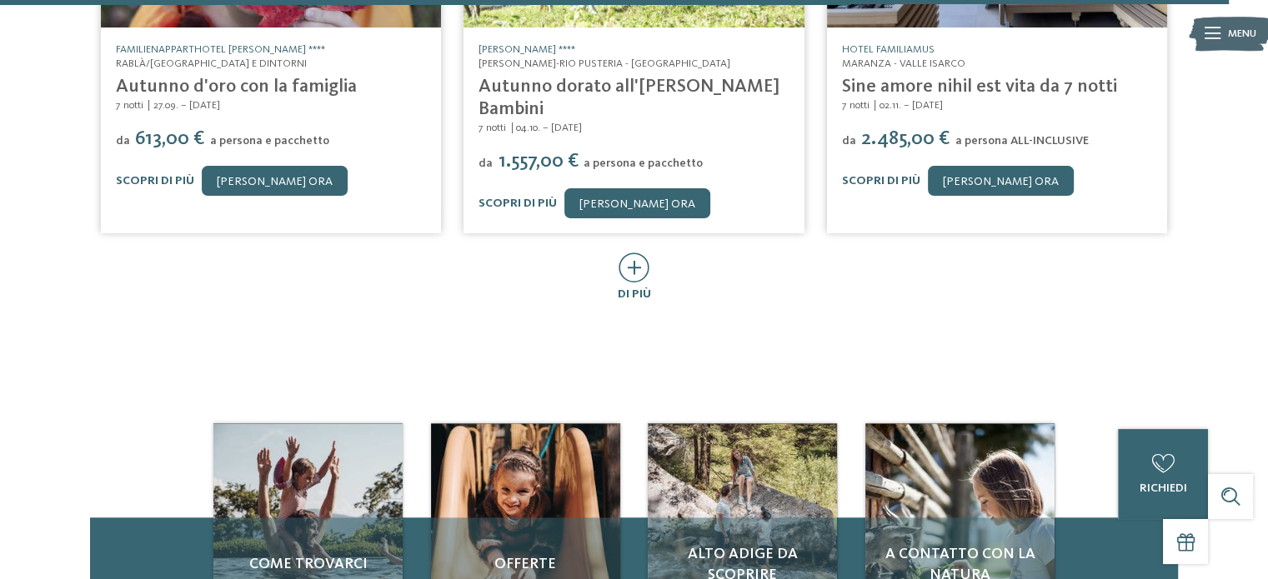
click at [641, 253] on icon at bounding box center [634, 268] width 31 height 30
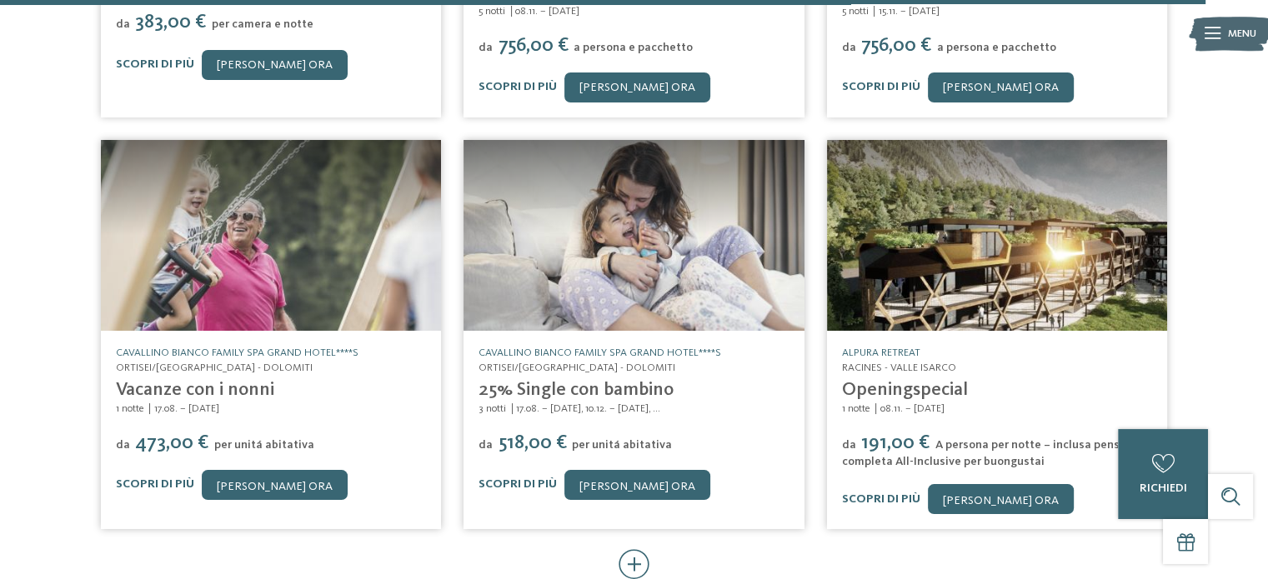
scroll to position [15755, 0]
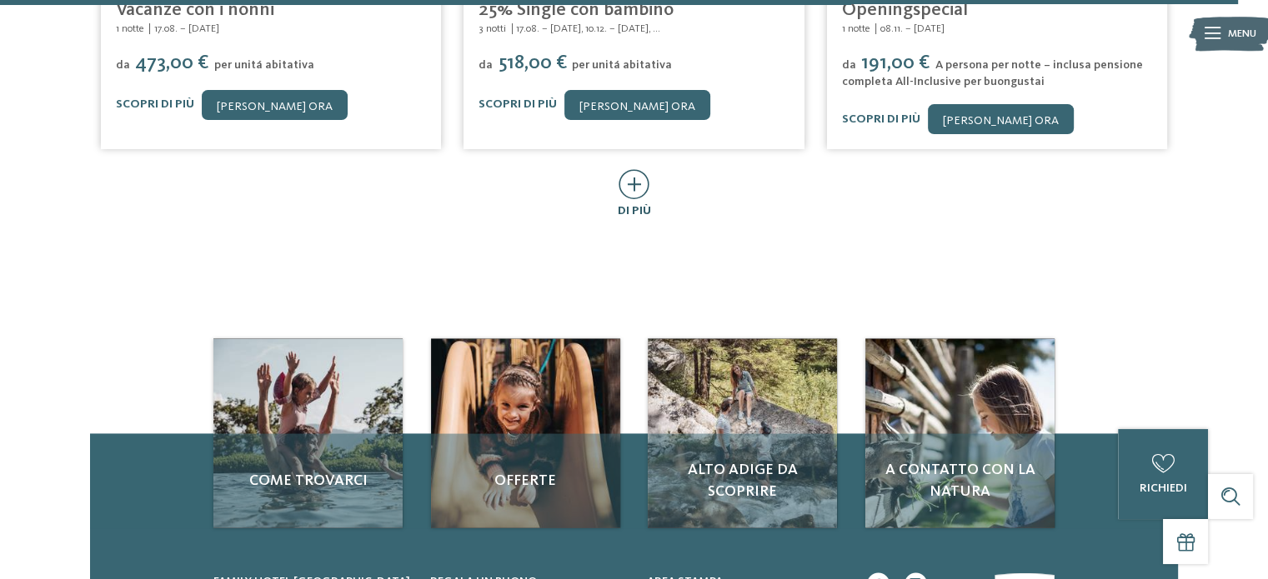
click at [634, 168] on icon at bounding box center [634, 183] width 31 height 30
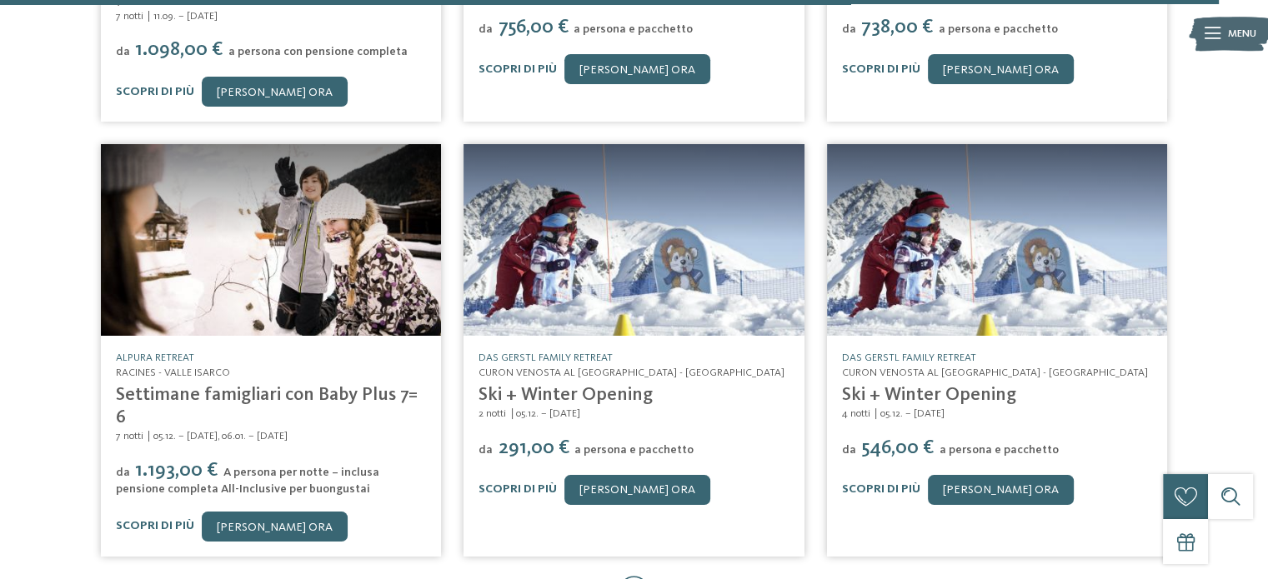
scroll to position [16338, 0]
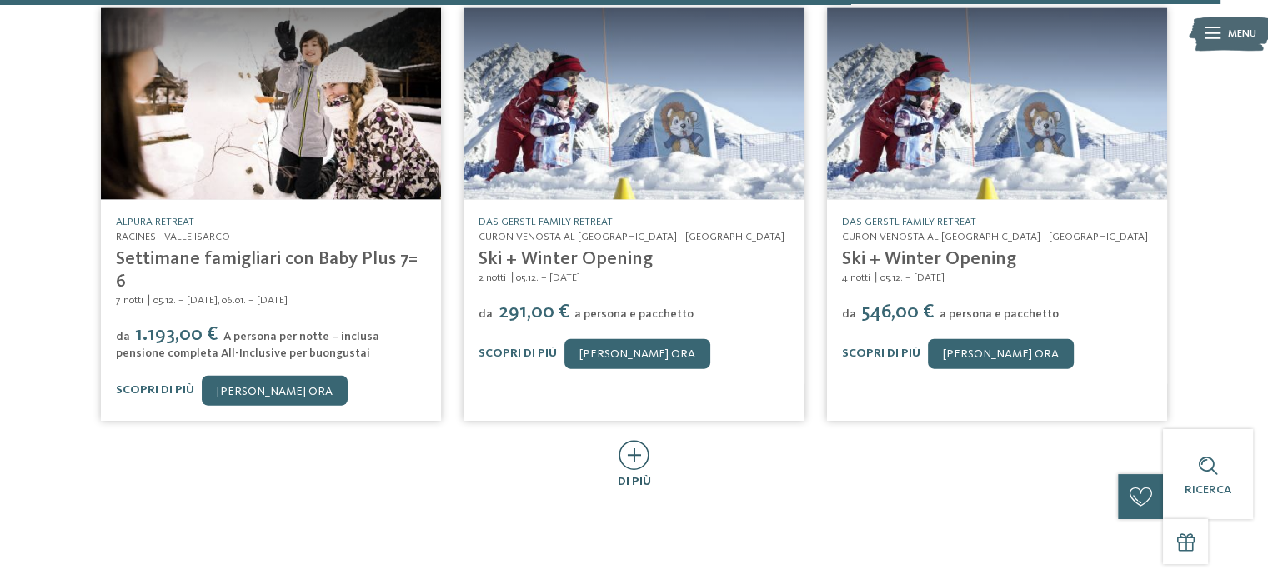
click at [634, 440] on icon at bounding box center [634, 455] width 31 height 30
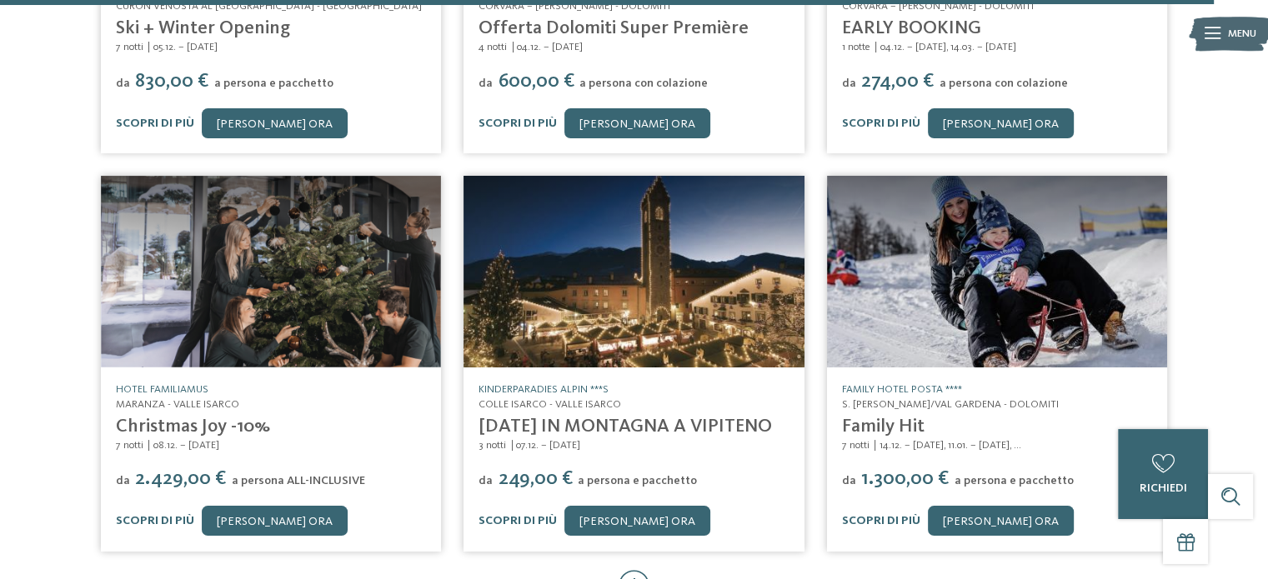
scroll to position [17005, 0]
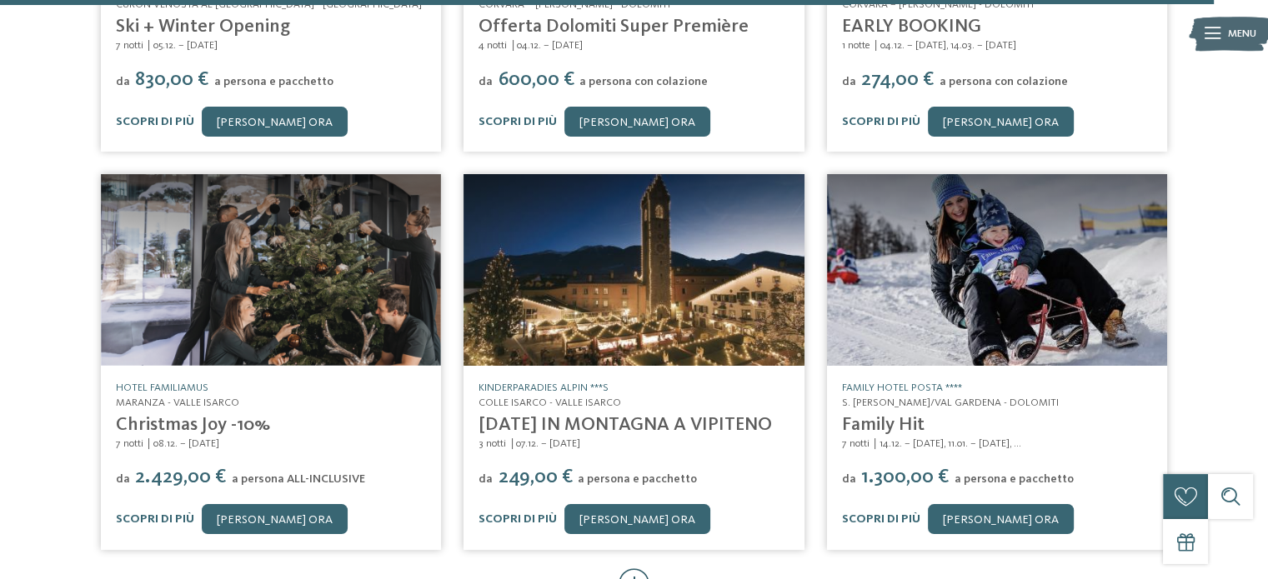
click at [643, 569] on icon at bounding box center [634, 584] width 31 height 30
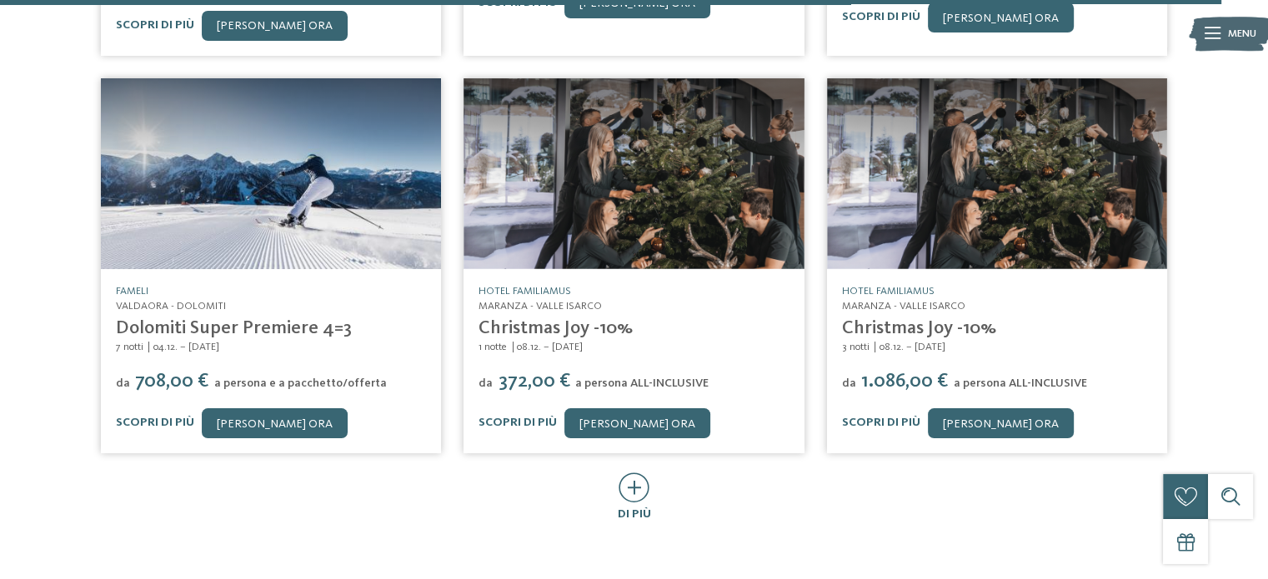
scroll to position [17922, 0]
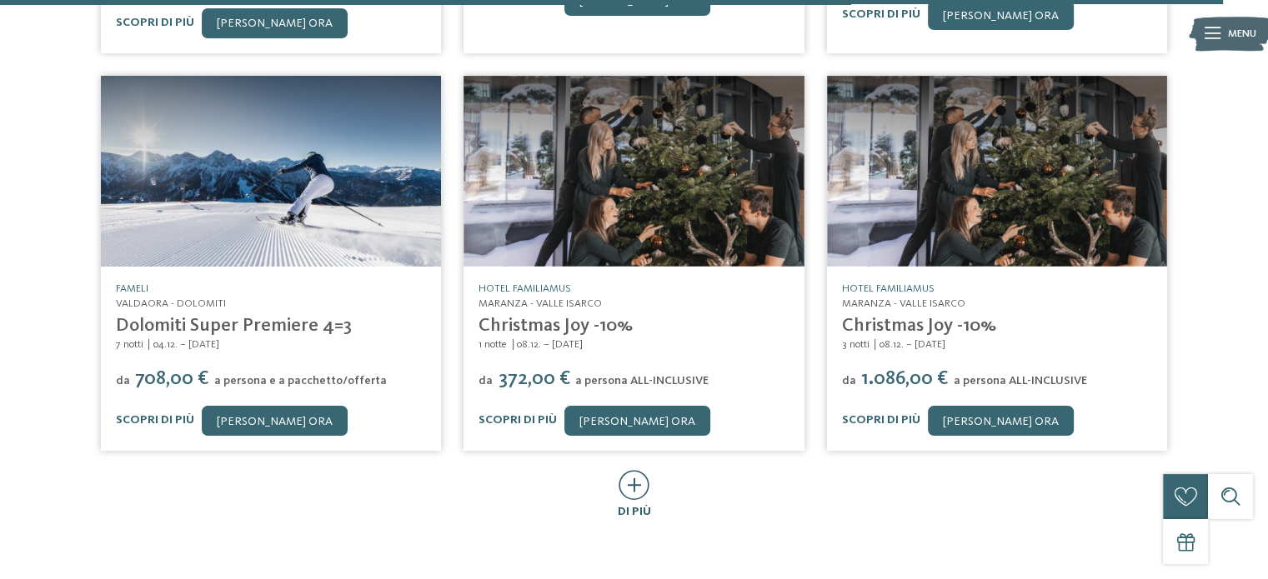
click at [640, 470] on icon at bounding box center [634, 485] width 31 height 30
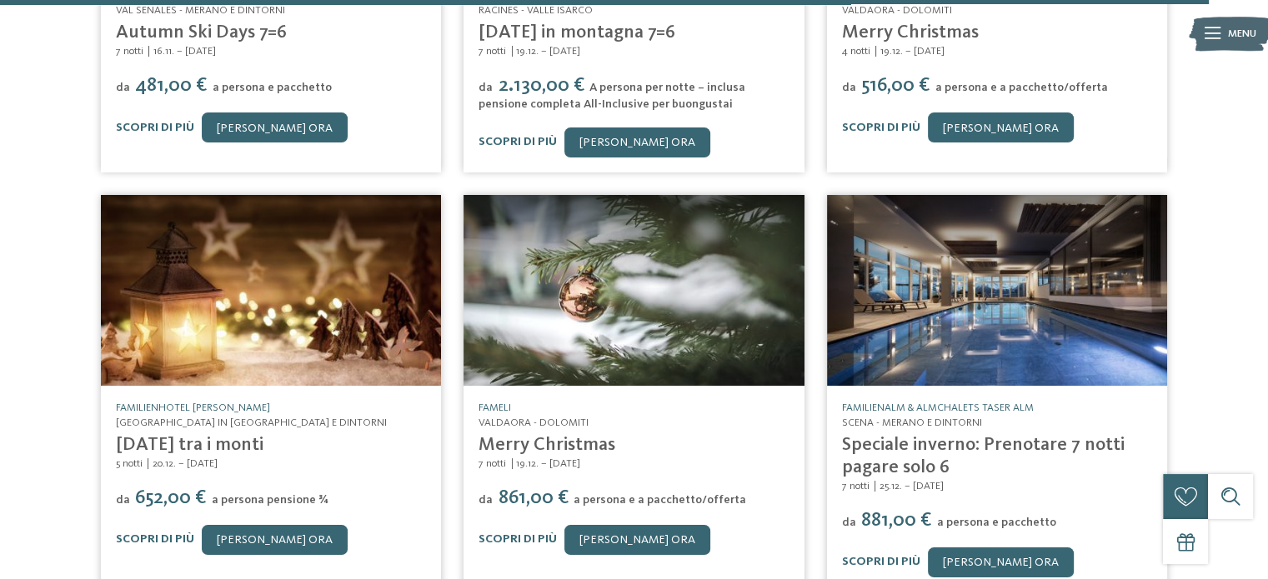
scroll to position [18672, 0]
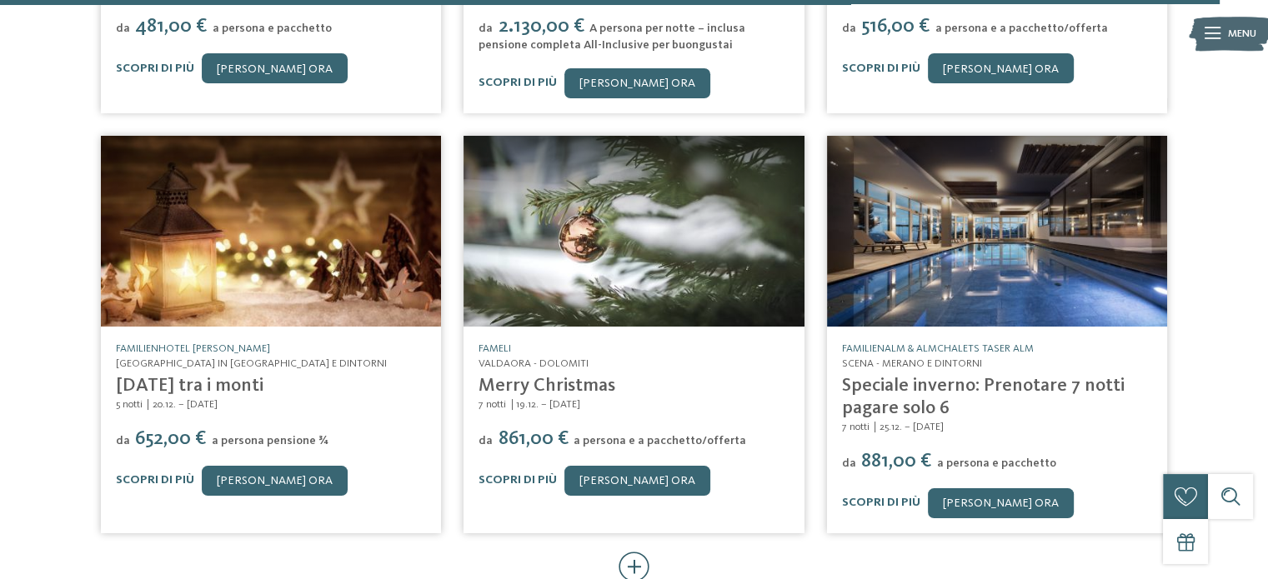
click at [632, 552] on icon at bounding box center [634, 567] width 31 height 30
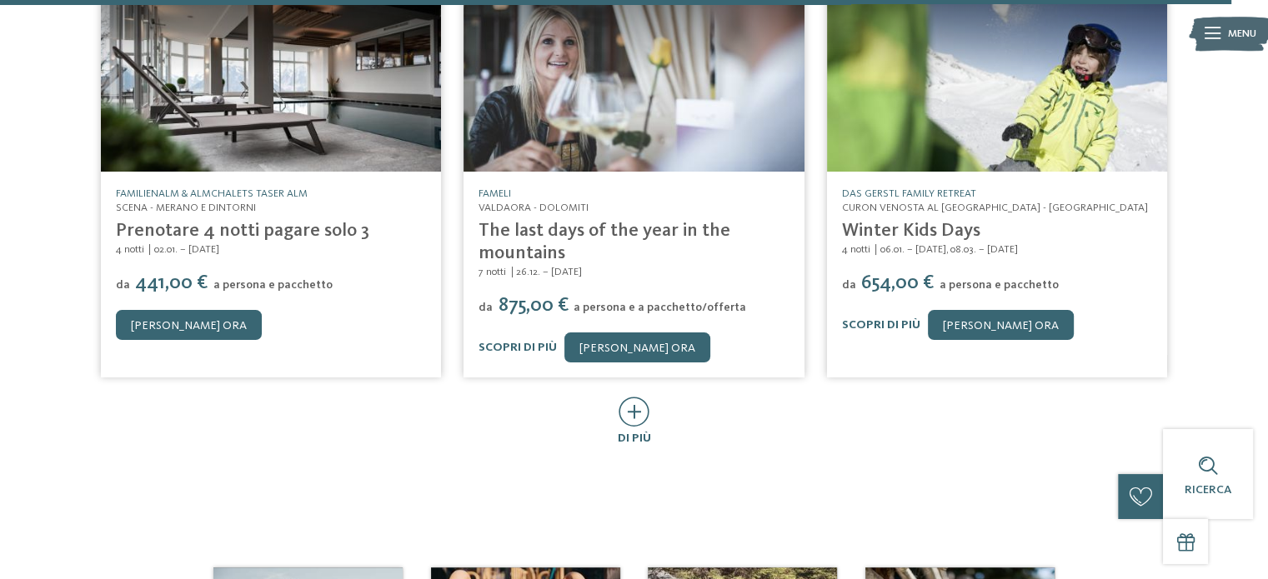
scroll to position [19673, 0]
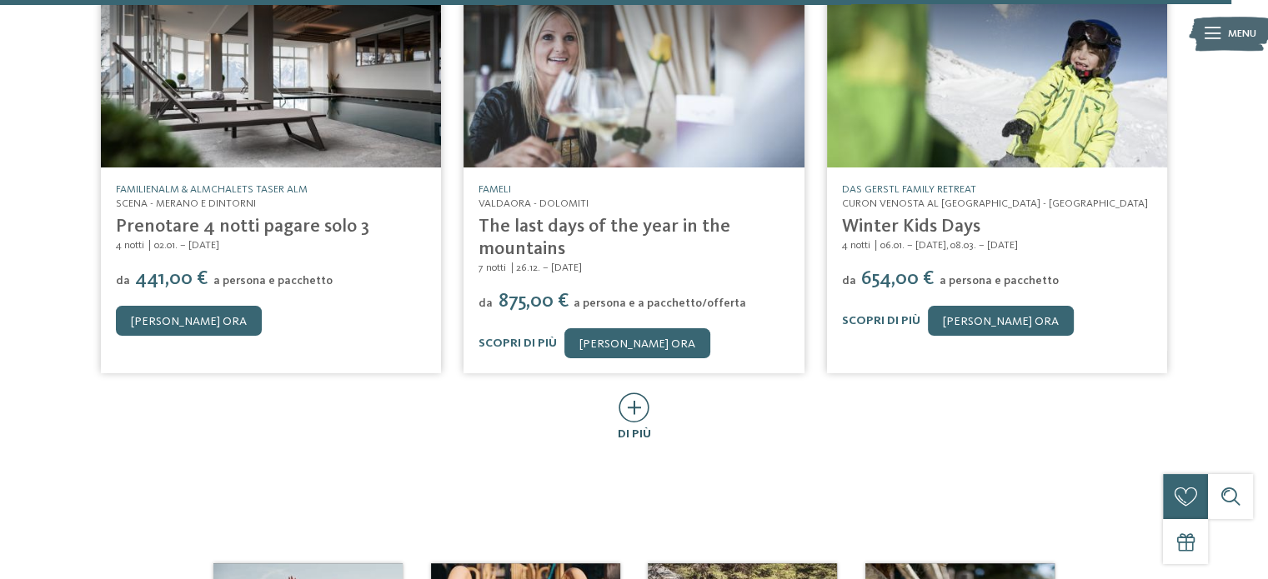
click at [639, 393] on icon at bounding box center [634, 408] width 31 height 30
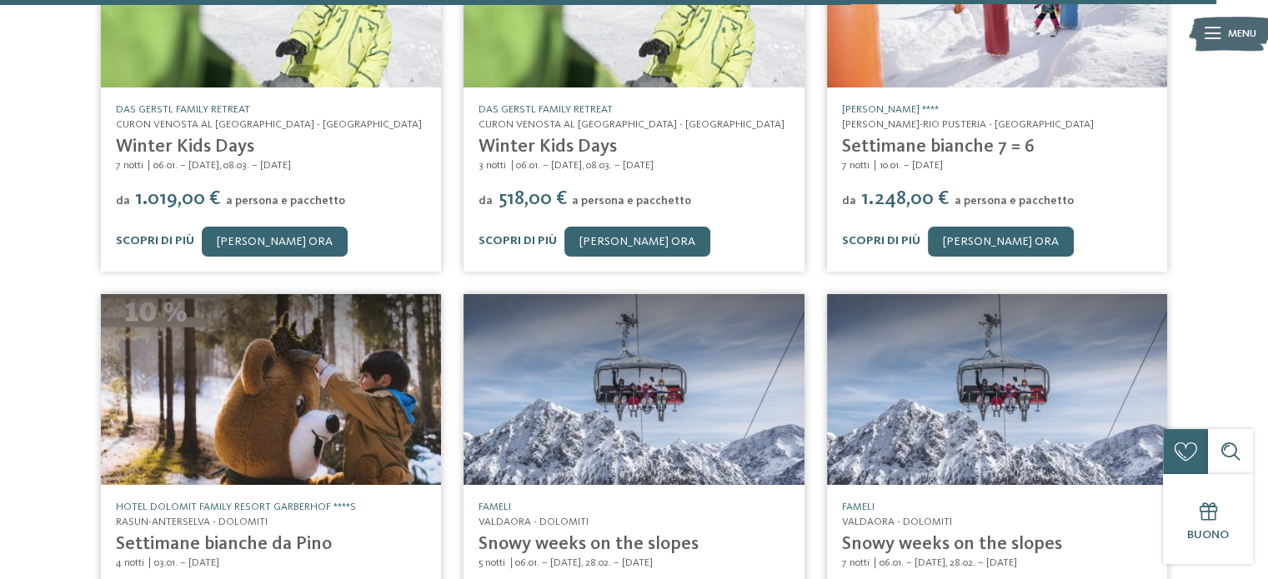
scroll to position [20256, 0]
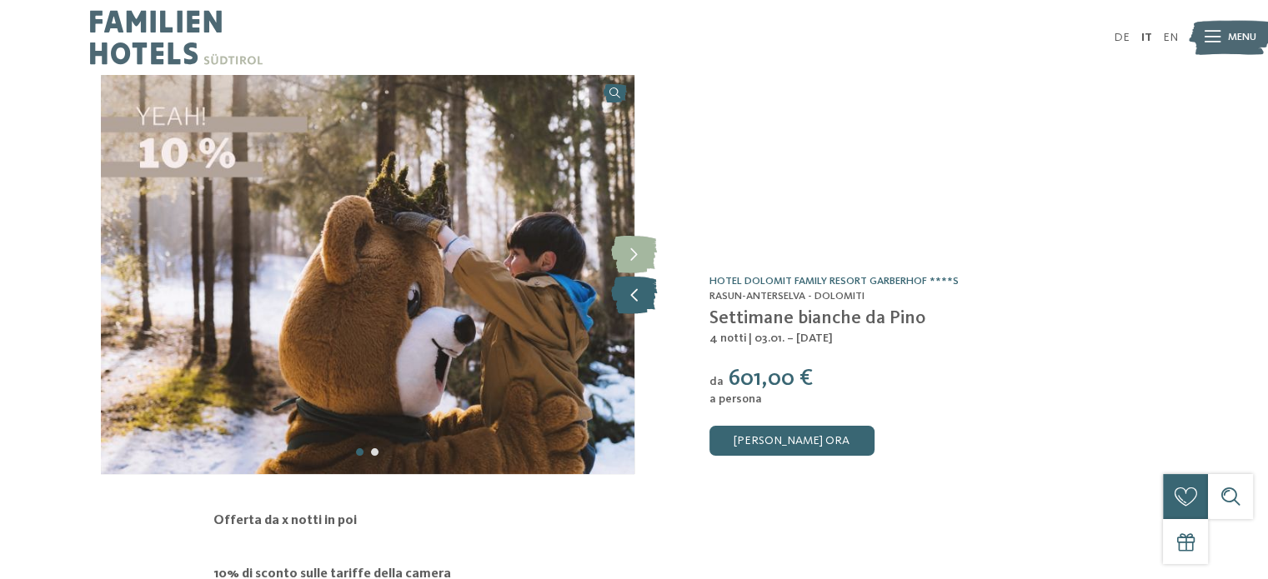
click at [644, 299] on icon at bounding box center [634, 296] width 46 height 38
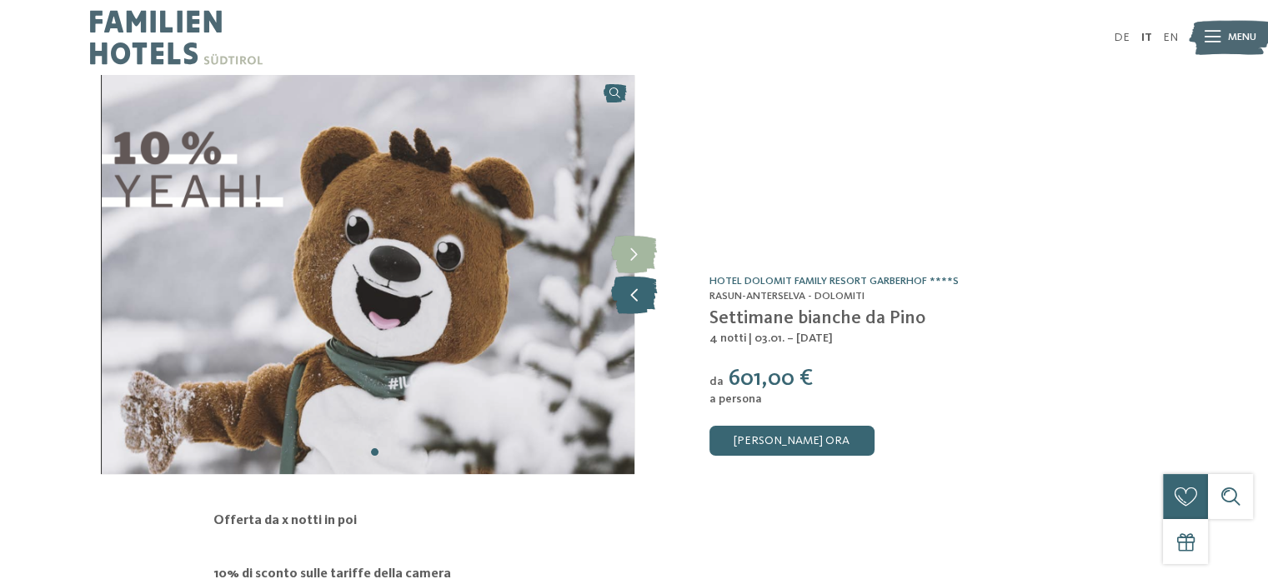
click at [644, 299] on icon at bounding box center [634, 296] width 46 height 38
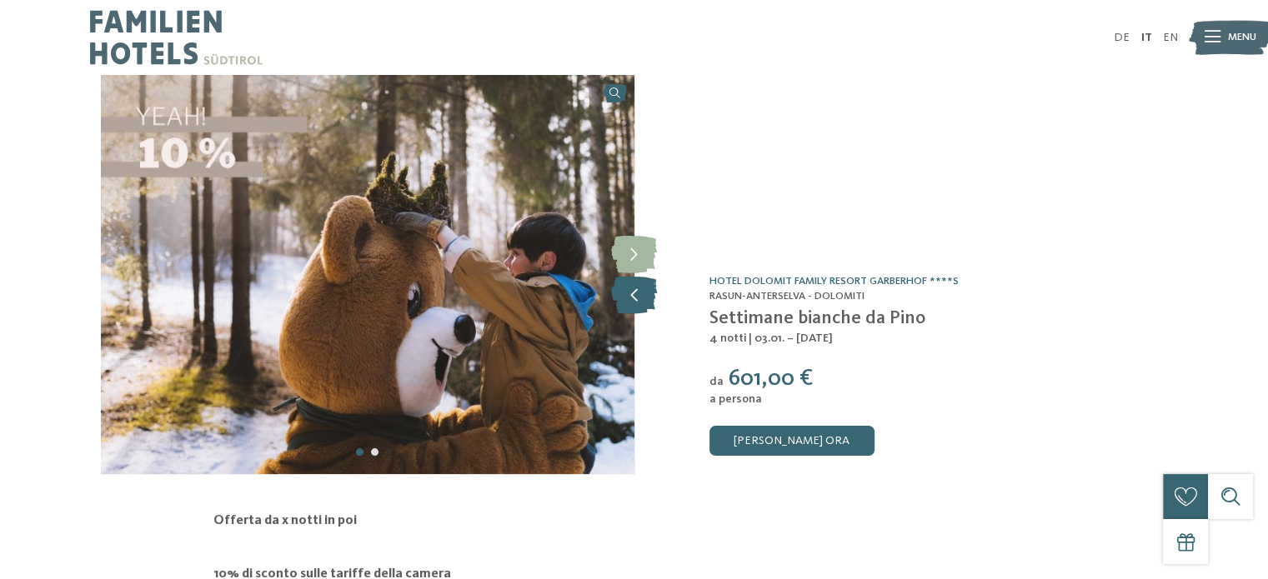
click at [644, 299] on icon at bounding box center [634, 296] width 46 height 38
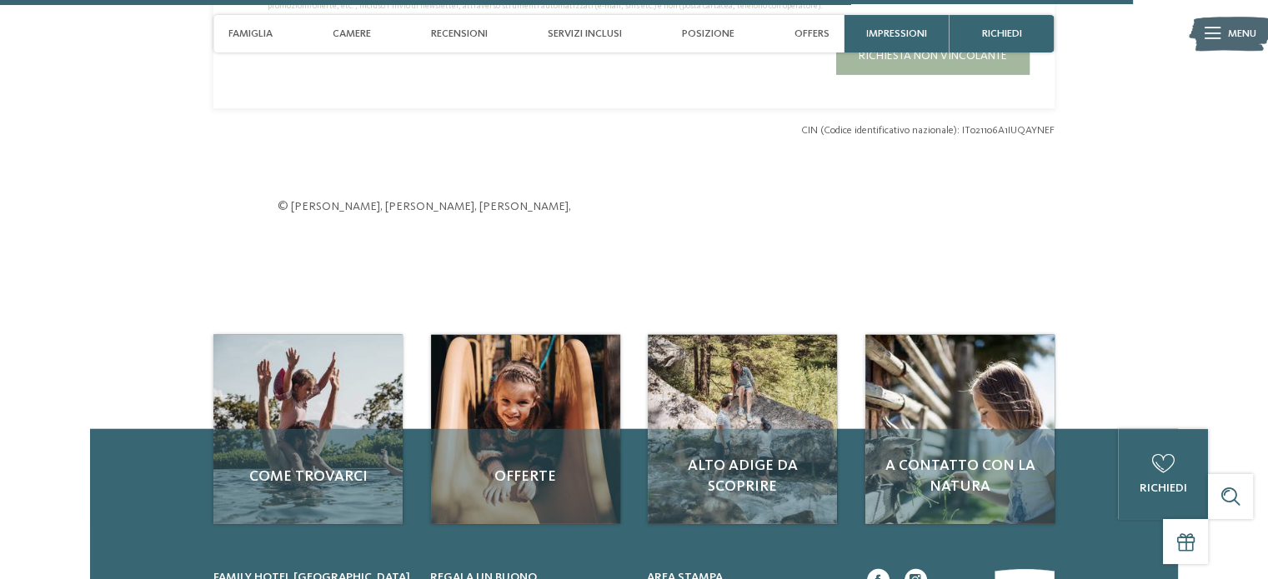
scroll to position [4501, 0]
